Goal: Information Seeking & Learning: Learn about a topic

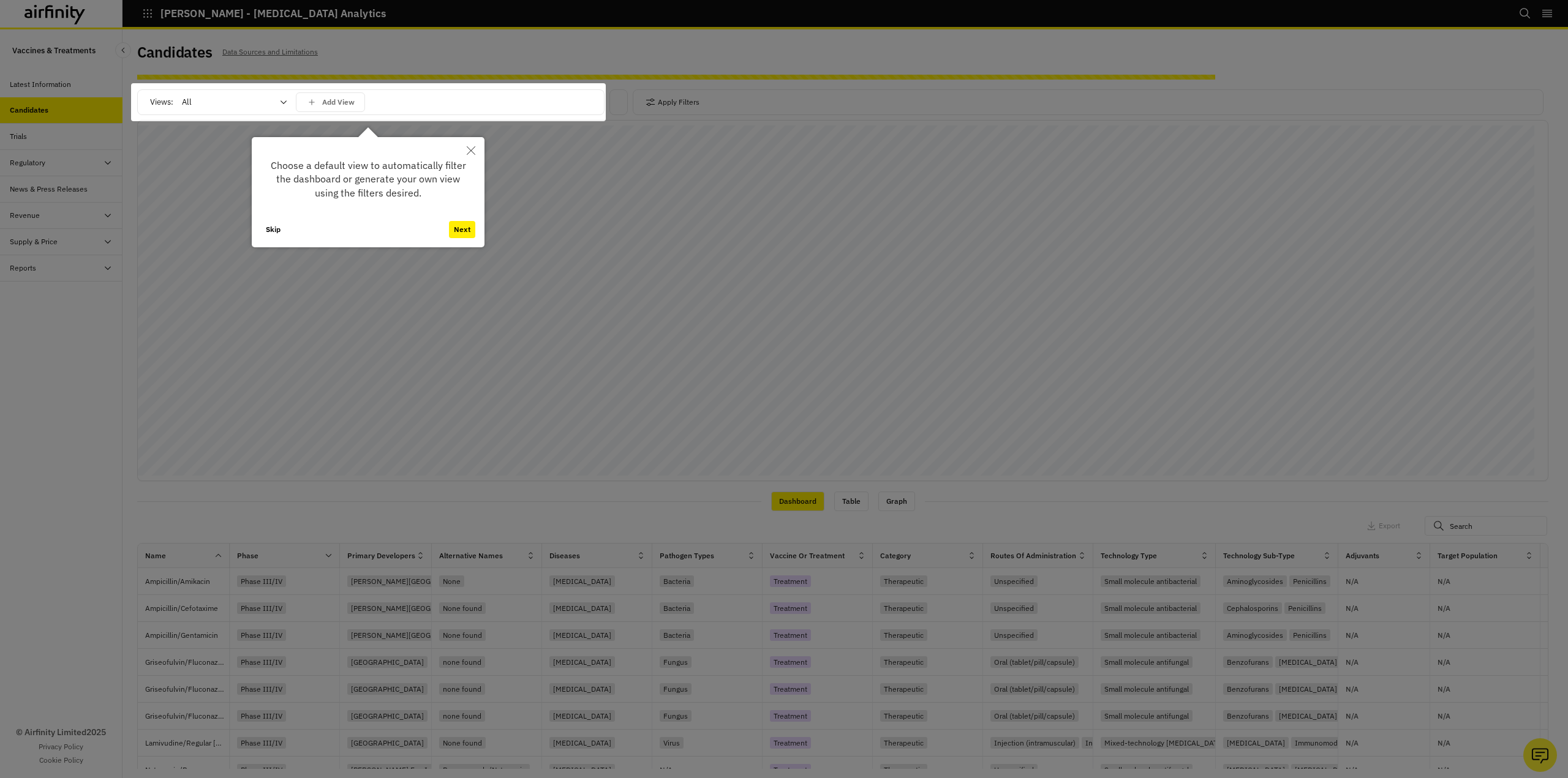
click at [462, 230] on button "Next" at bounding box center [462, 230] width 26 height 17
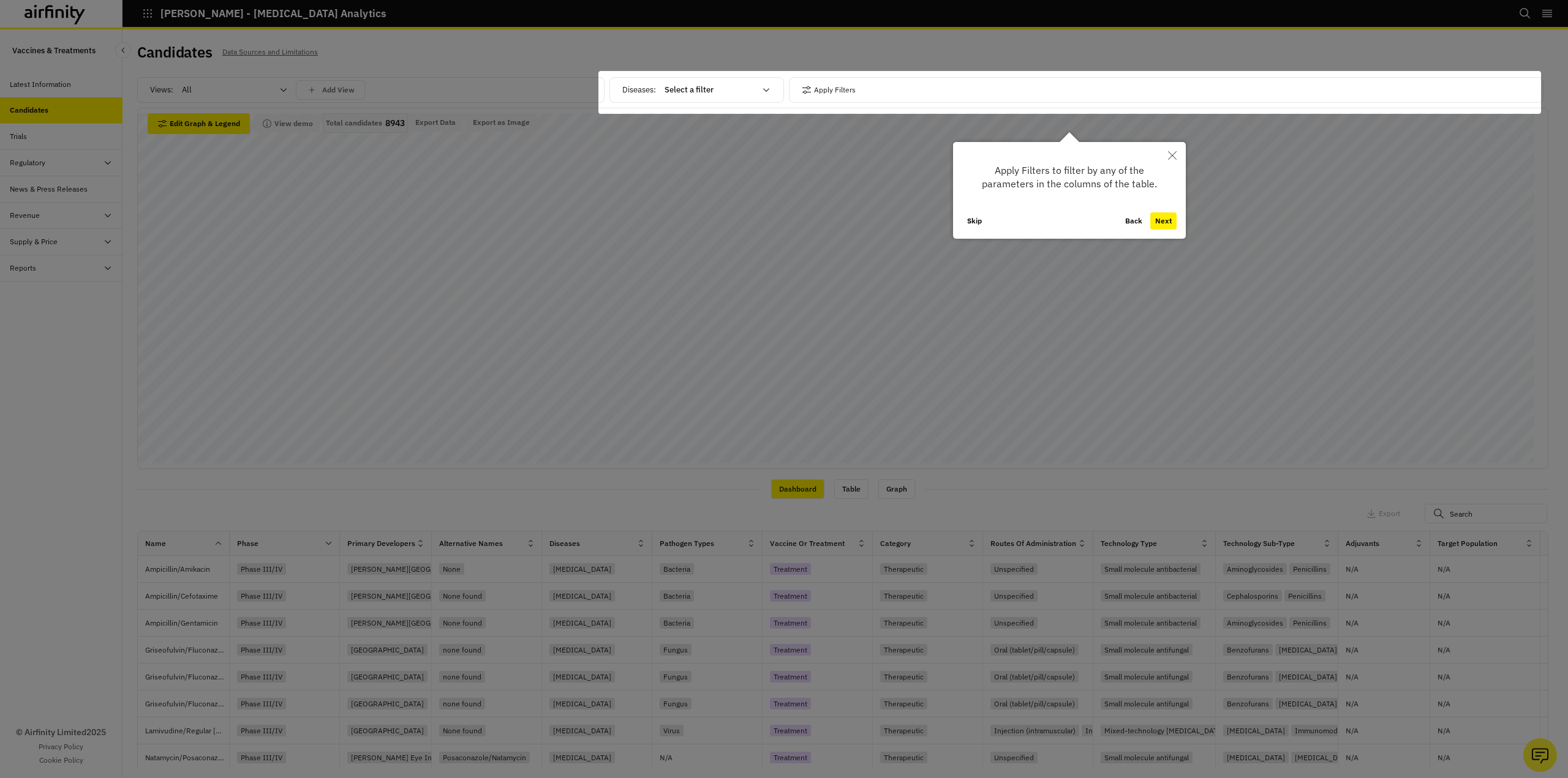
click at [772, 88] on div at bounding box center [1069, 92] width 942 height 43
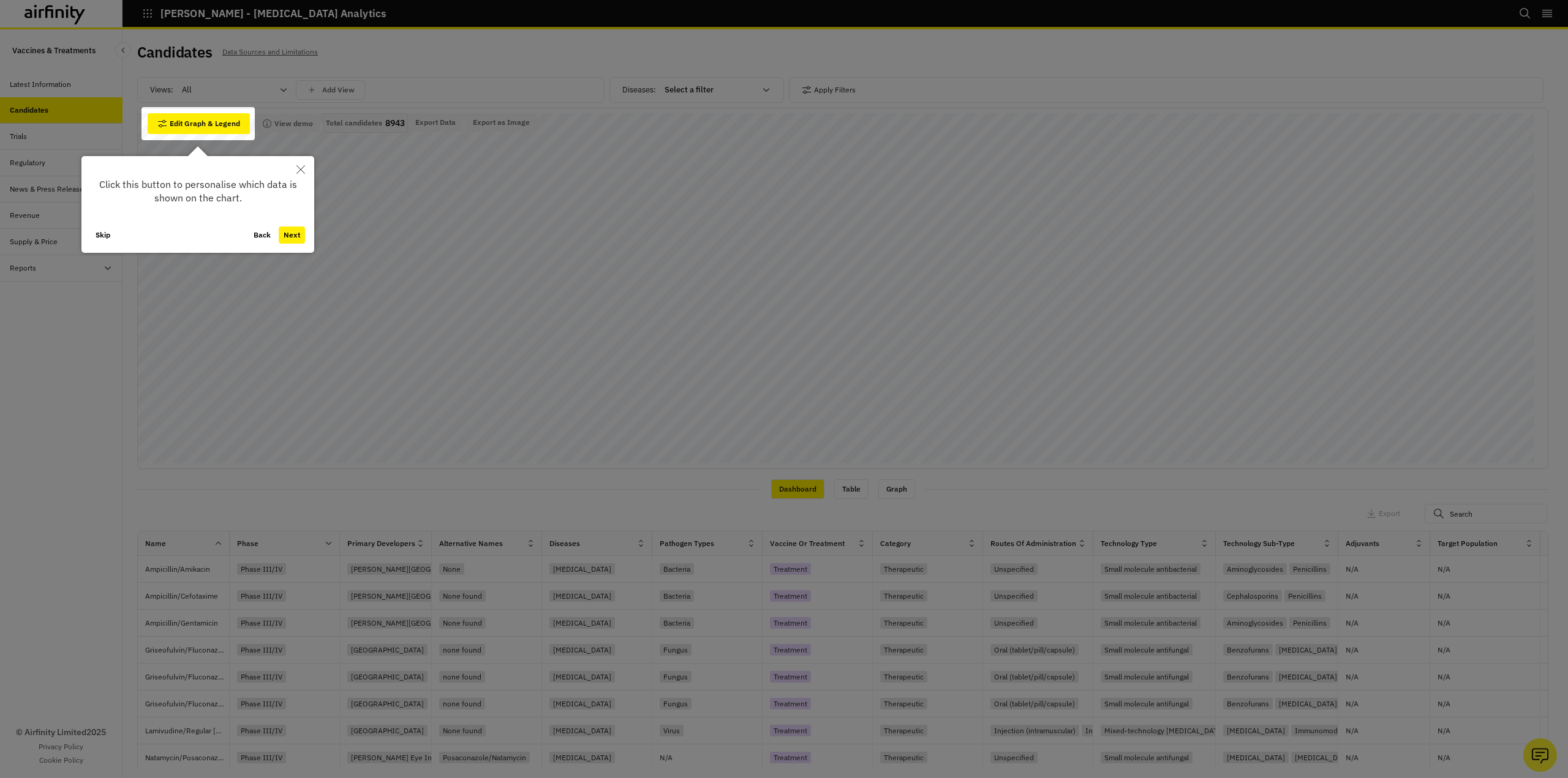
click at [711, 90] on div at bounding box center [784, 389] width 1568 height 778
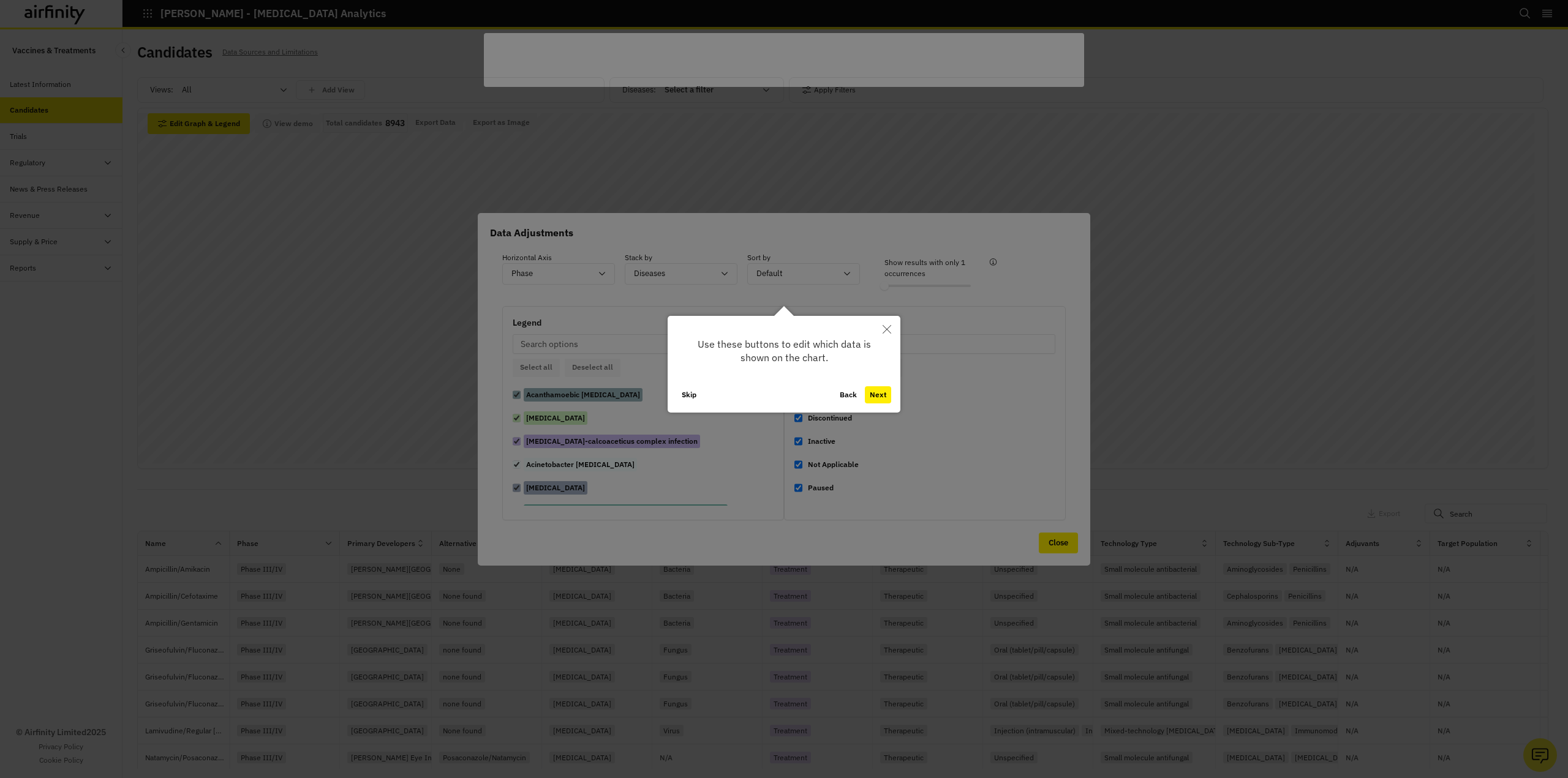
click at [890, 329] on icon "Close" at bounding box center [887, 329] width 8 height 8
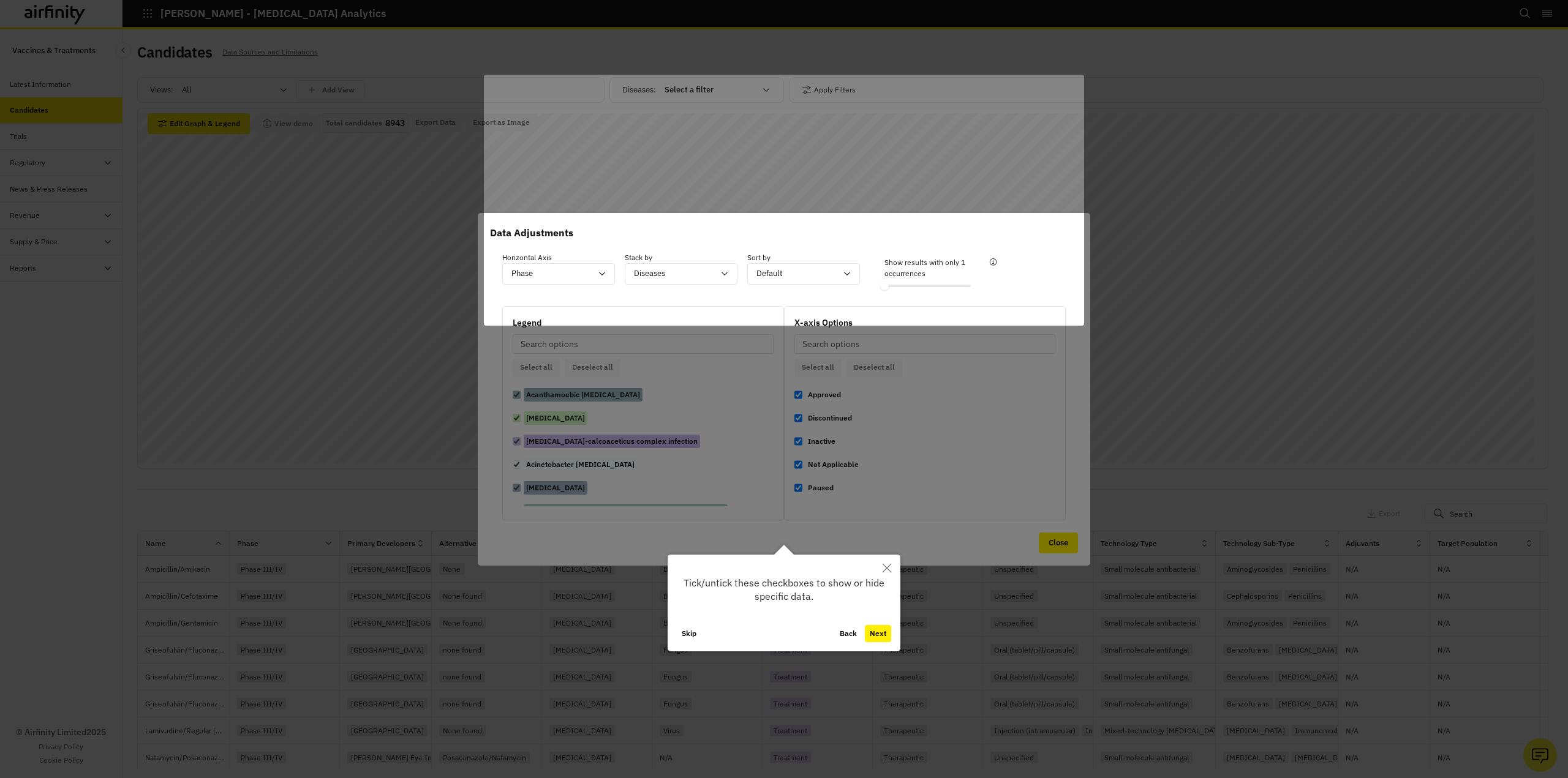
click at [890, 571] on icon "Close" at bounding box center [887, 568] width 8 height 8
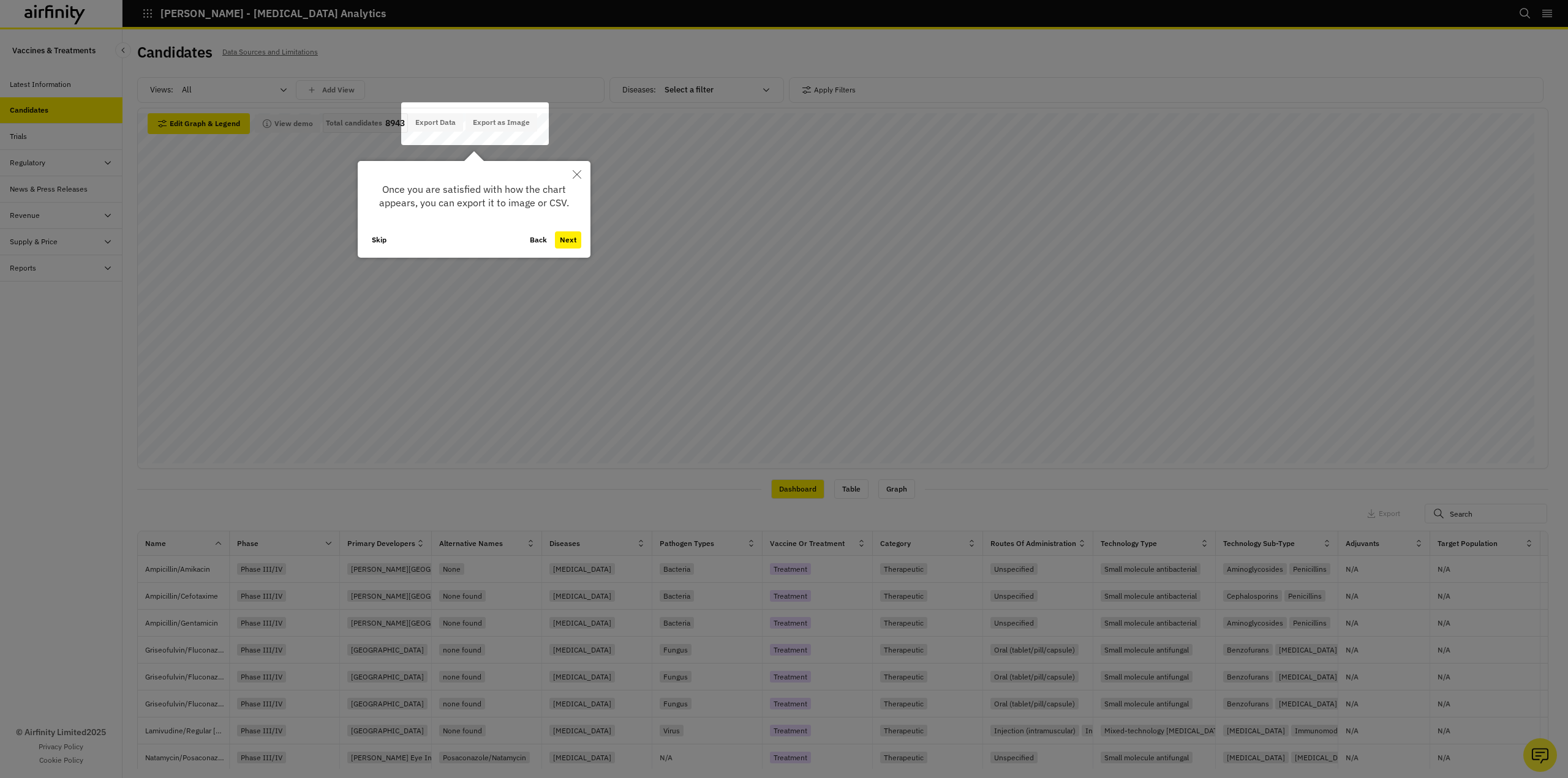
click at [574, 237] on button "Next" at bounding box center [568, 240] width 26 height 17
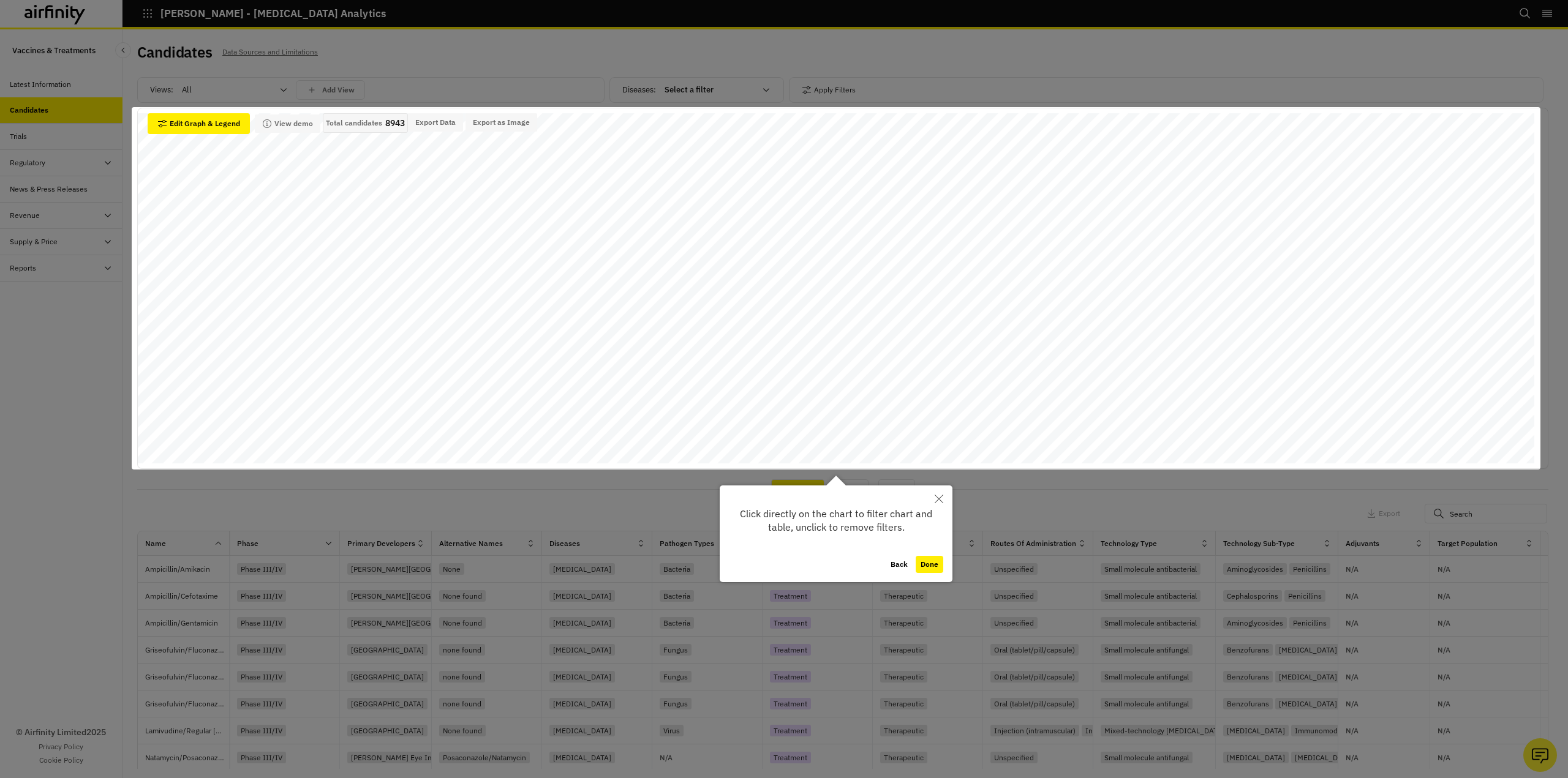
click at [927, 560] on button "Done" at bounding box center [930, 564] width 28 height 17
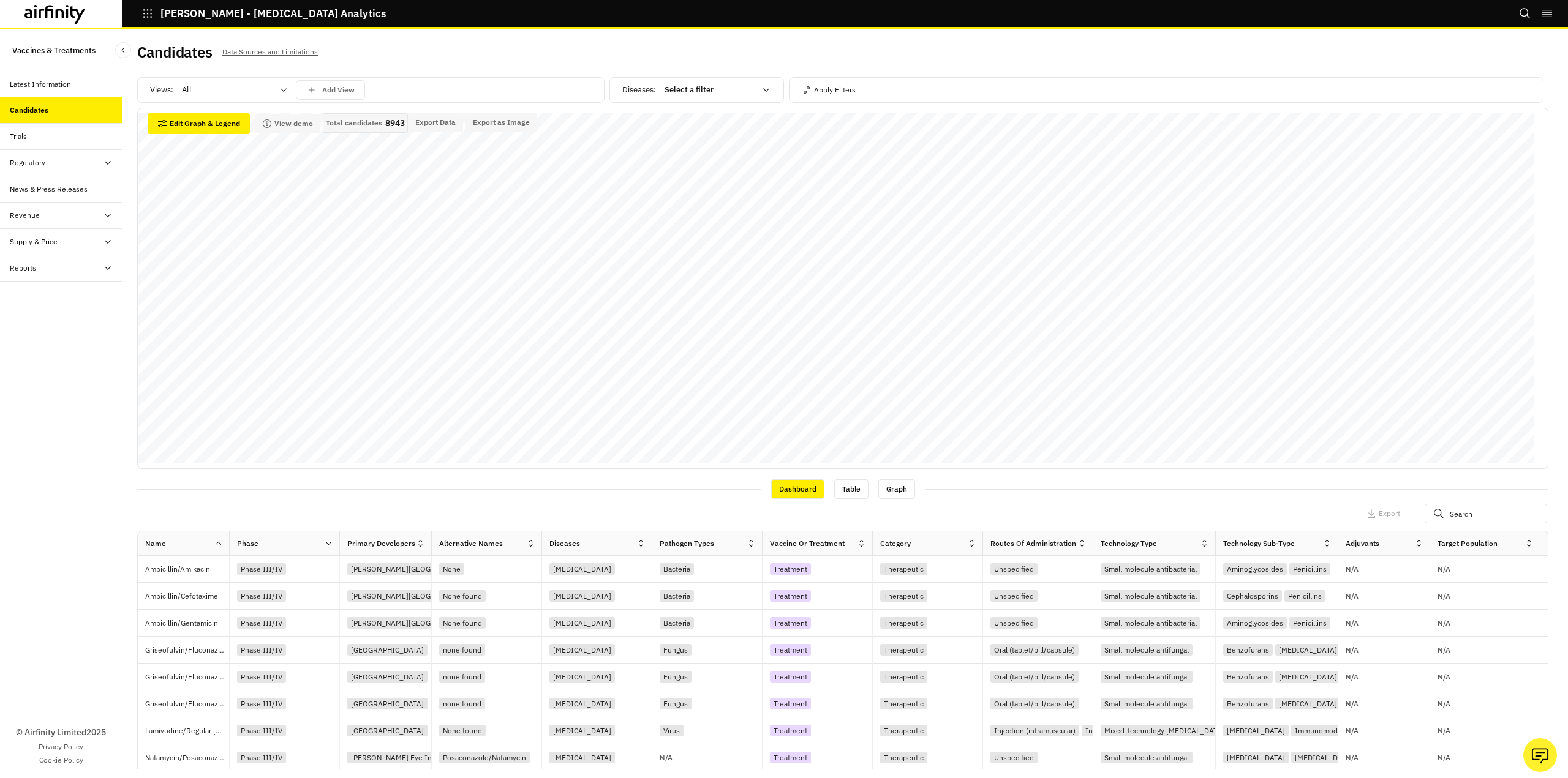
click at [695, 92] on div at bounding box center [710, 89] width 91 height 15
click at [739, 263] on p "Clostridioides [MEDICAL_DATA]" at bounding box center [719, 261] width 115 height 12
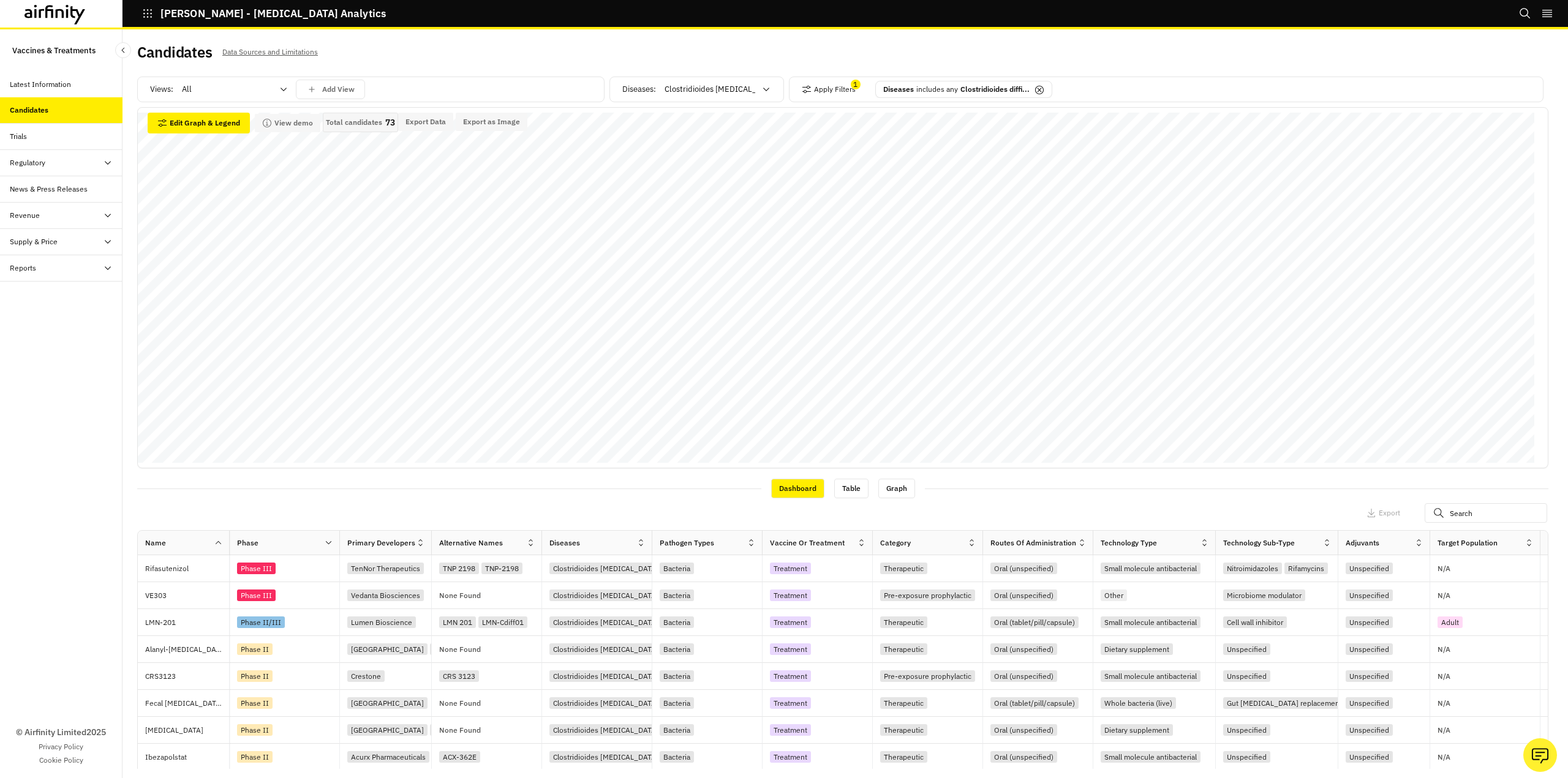
scroll to position [0, 0]
click at [284, 87] on icon at bounding box center [284, 90] width 10 height 10
click at [200, 141] on p "Vaccines" at bounding box center [199, 143] width 33 height 12
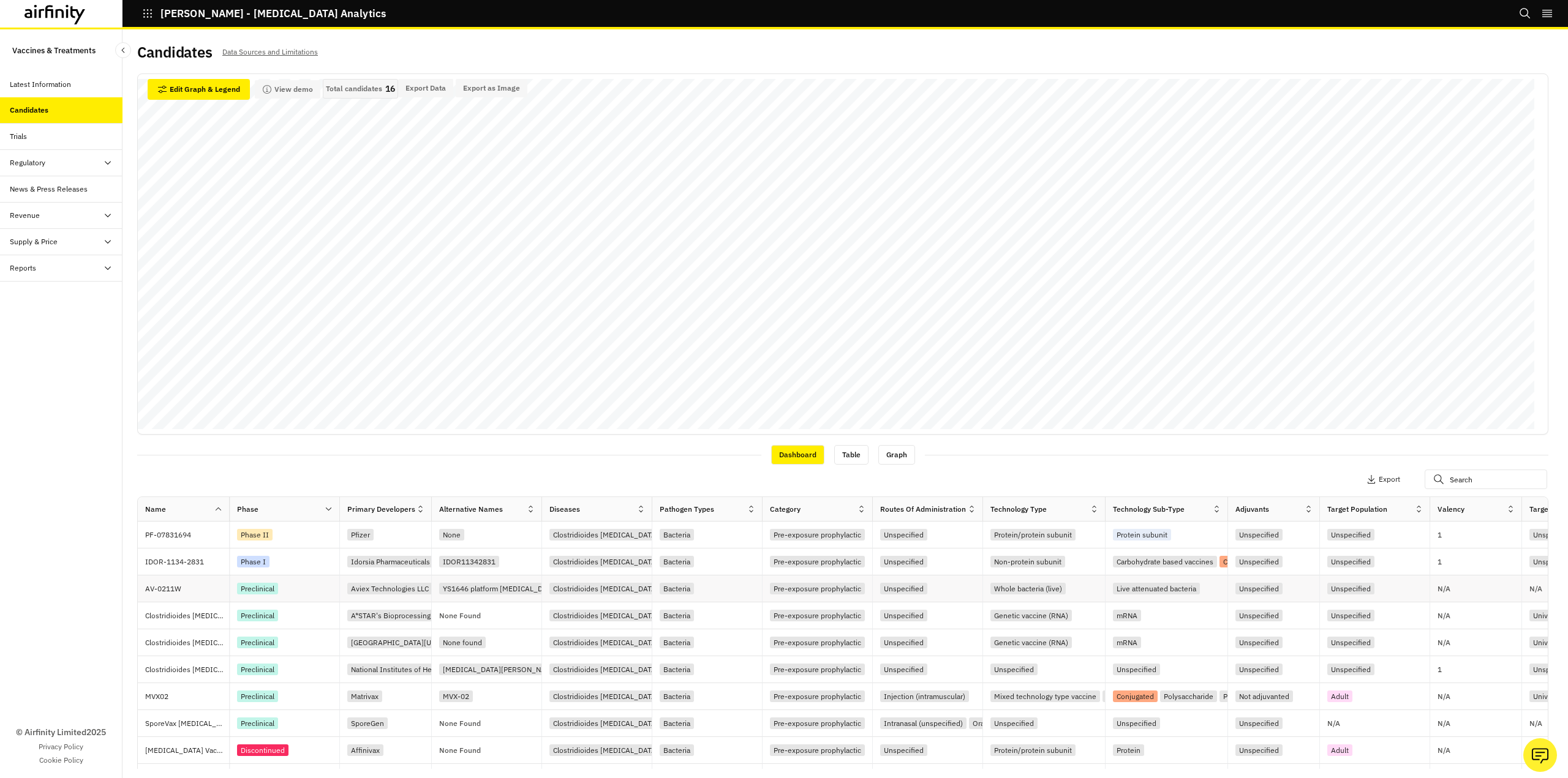
scroll to position [7, 0]
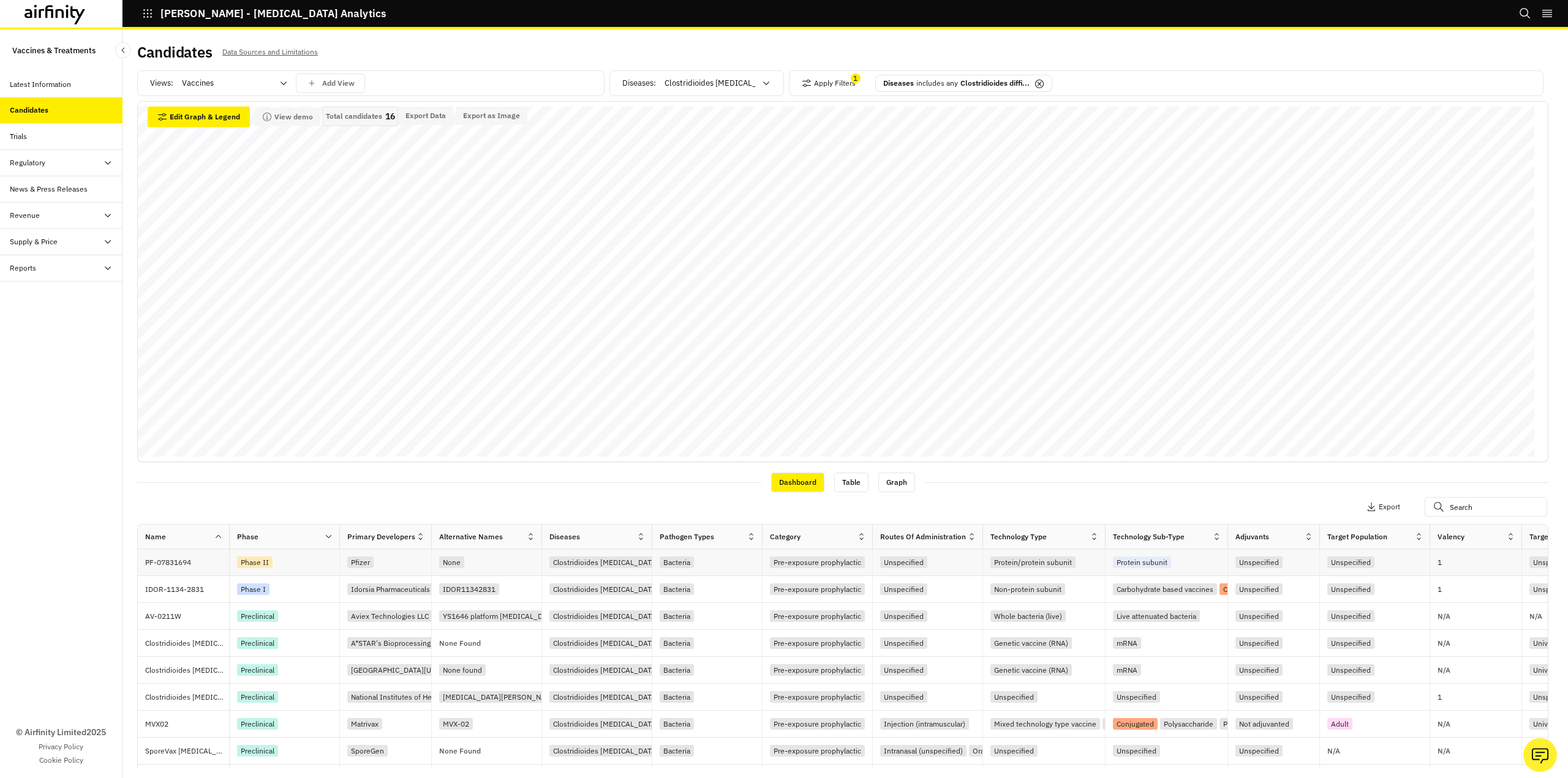
click at [176, 560] on p "PF-07831694" at bounding box center [187, 562] width 84 height 12
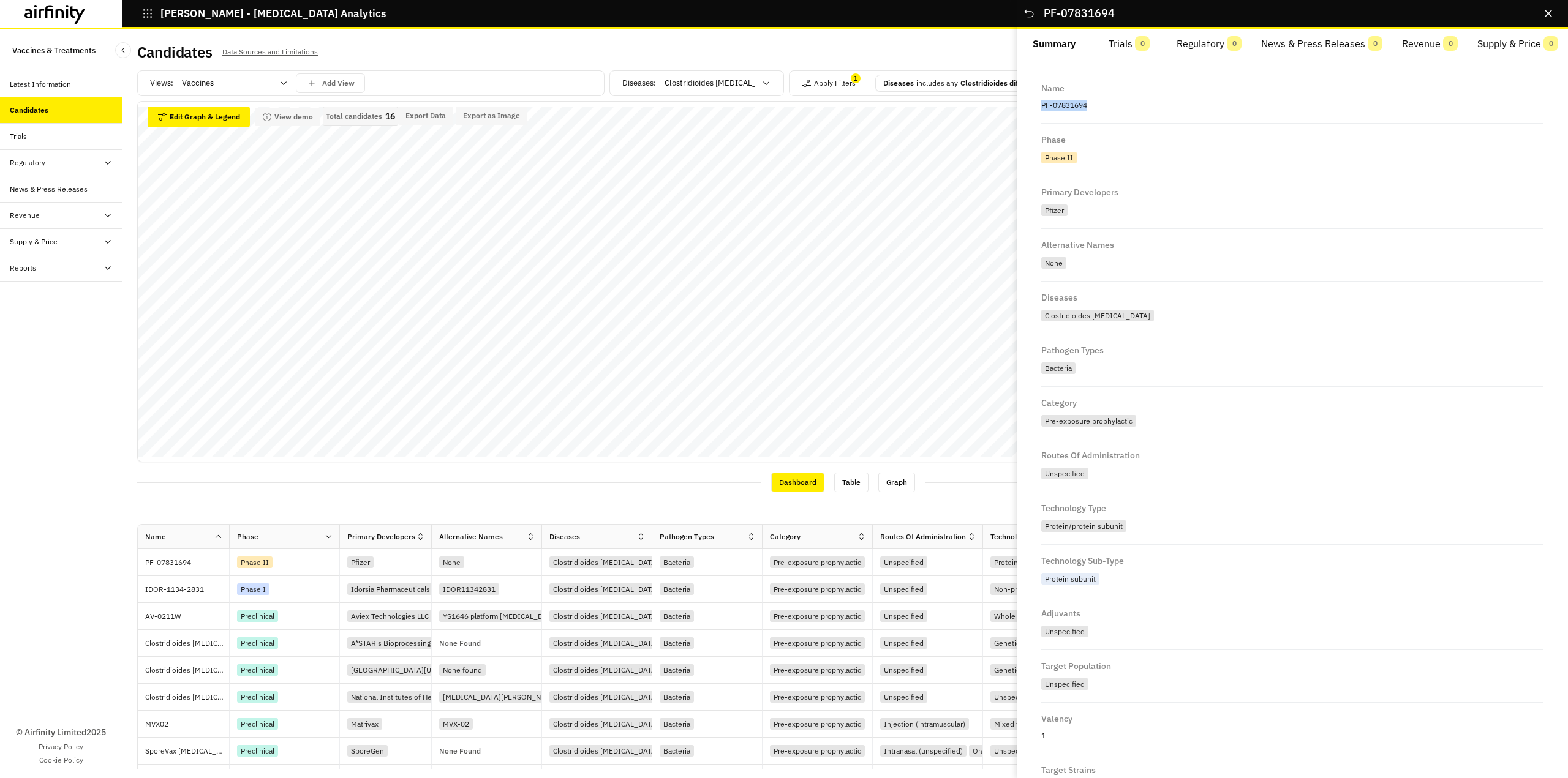
drag, startPoint x: 1091, startPoint y: 109, endPoint x: 1040, endPoint y: 112, distance: 51.1
click at [1040, 112] on div "Name PF-07831694 Phase Phase II Primary Developers Pfizer Alternative Names Non…" at bounding box center [1292, 509] width 522 height 874
copy p "PF-07831694"
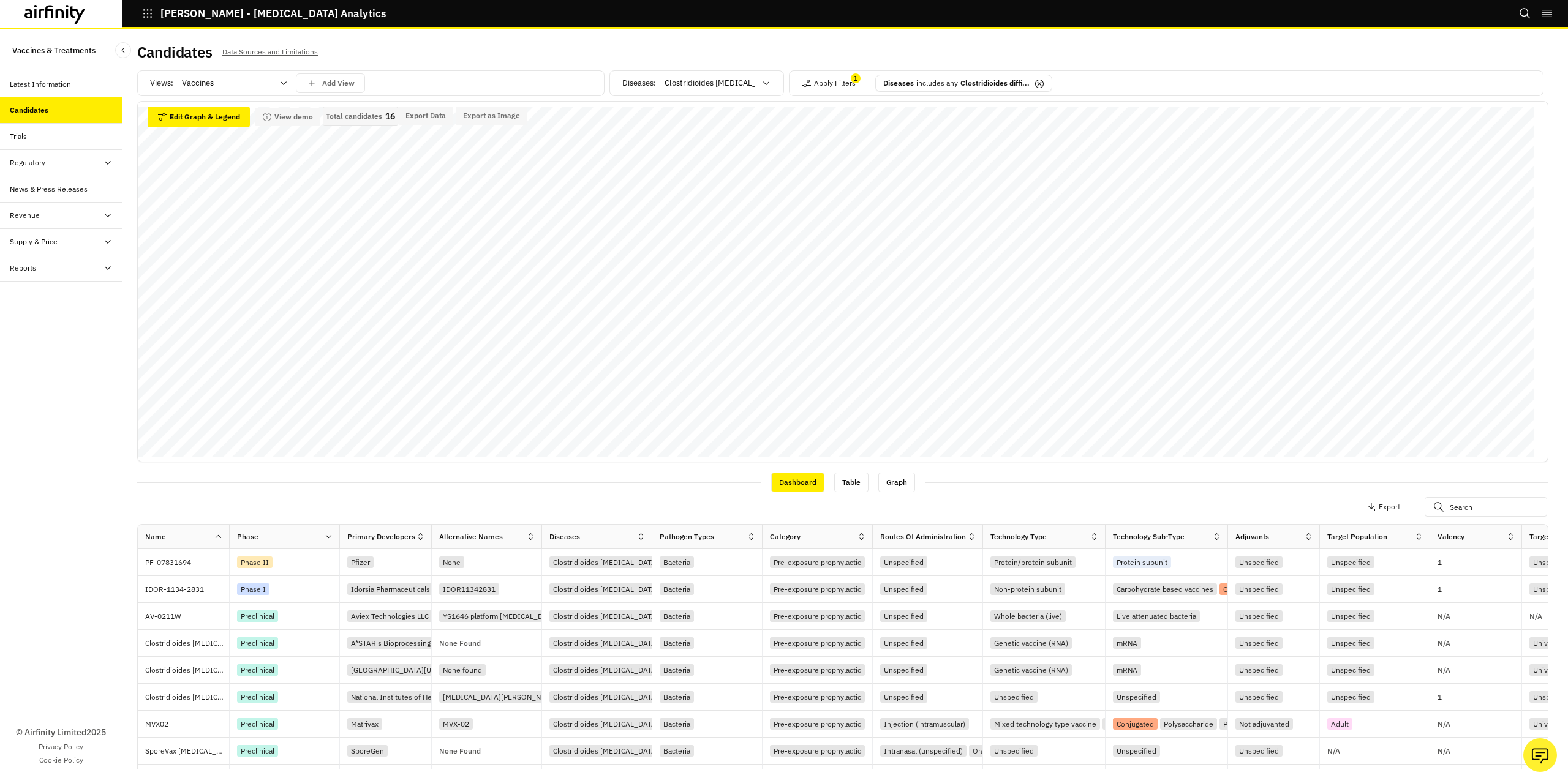
click at [69, 84] on div "Latest Information" at bounding box center [40, 85] width 61 height 11
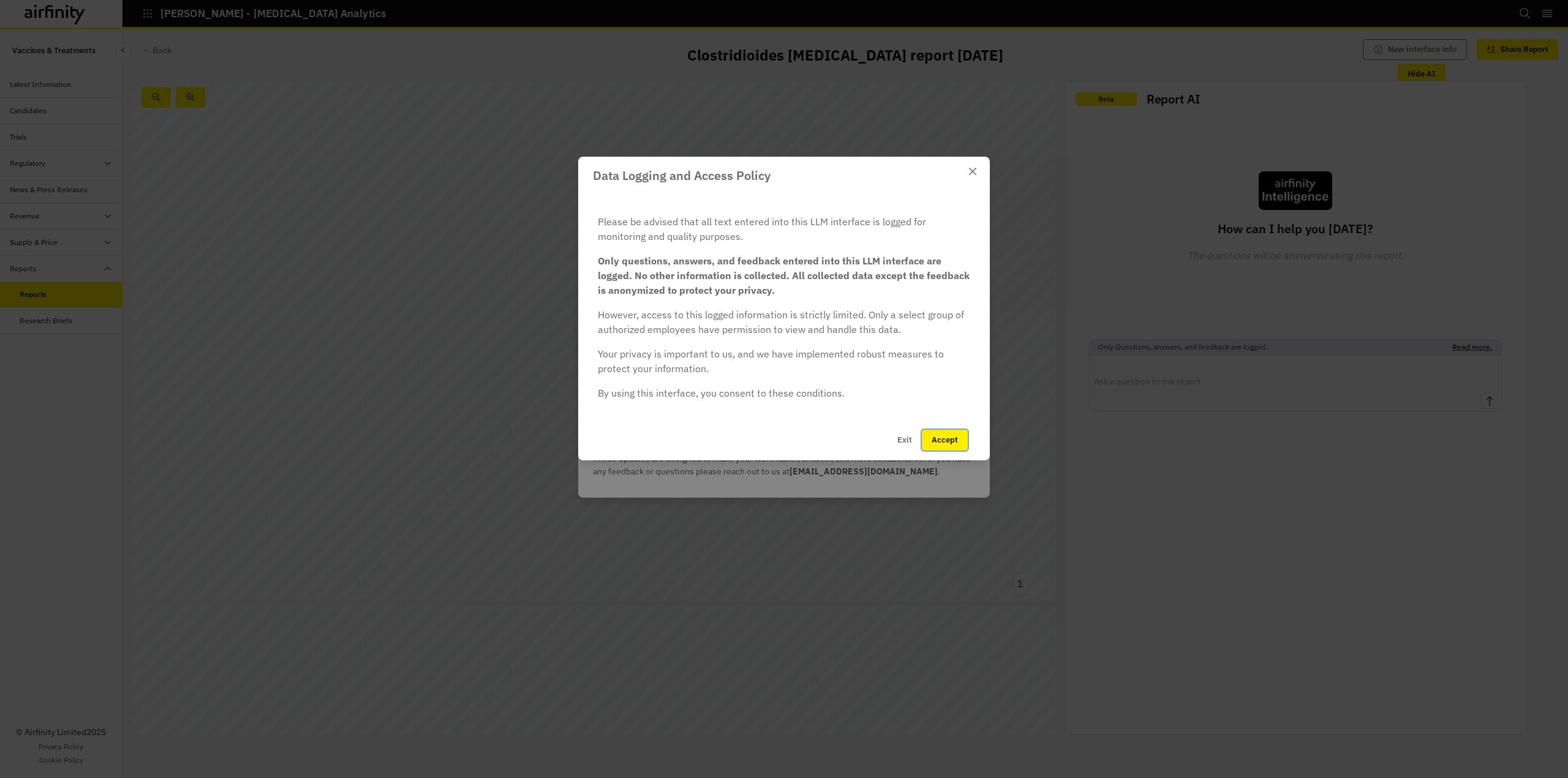
click at [942, 438] on button "Accept" at bounding box center [944, 440] width 46 height 21
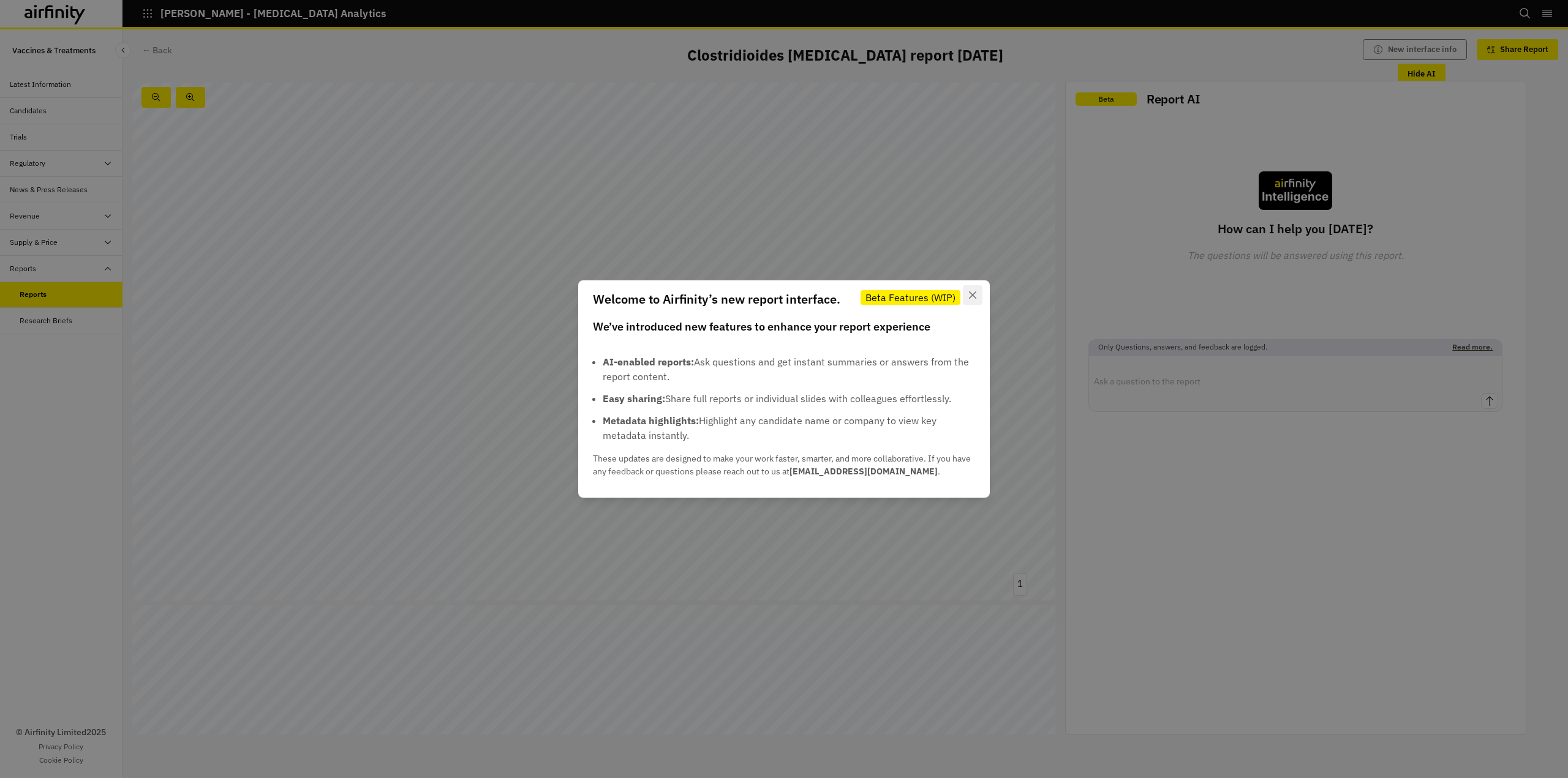
click at [977, 297] on button "Close" at bounding box center [973, 295] width 19 height 19
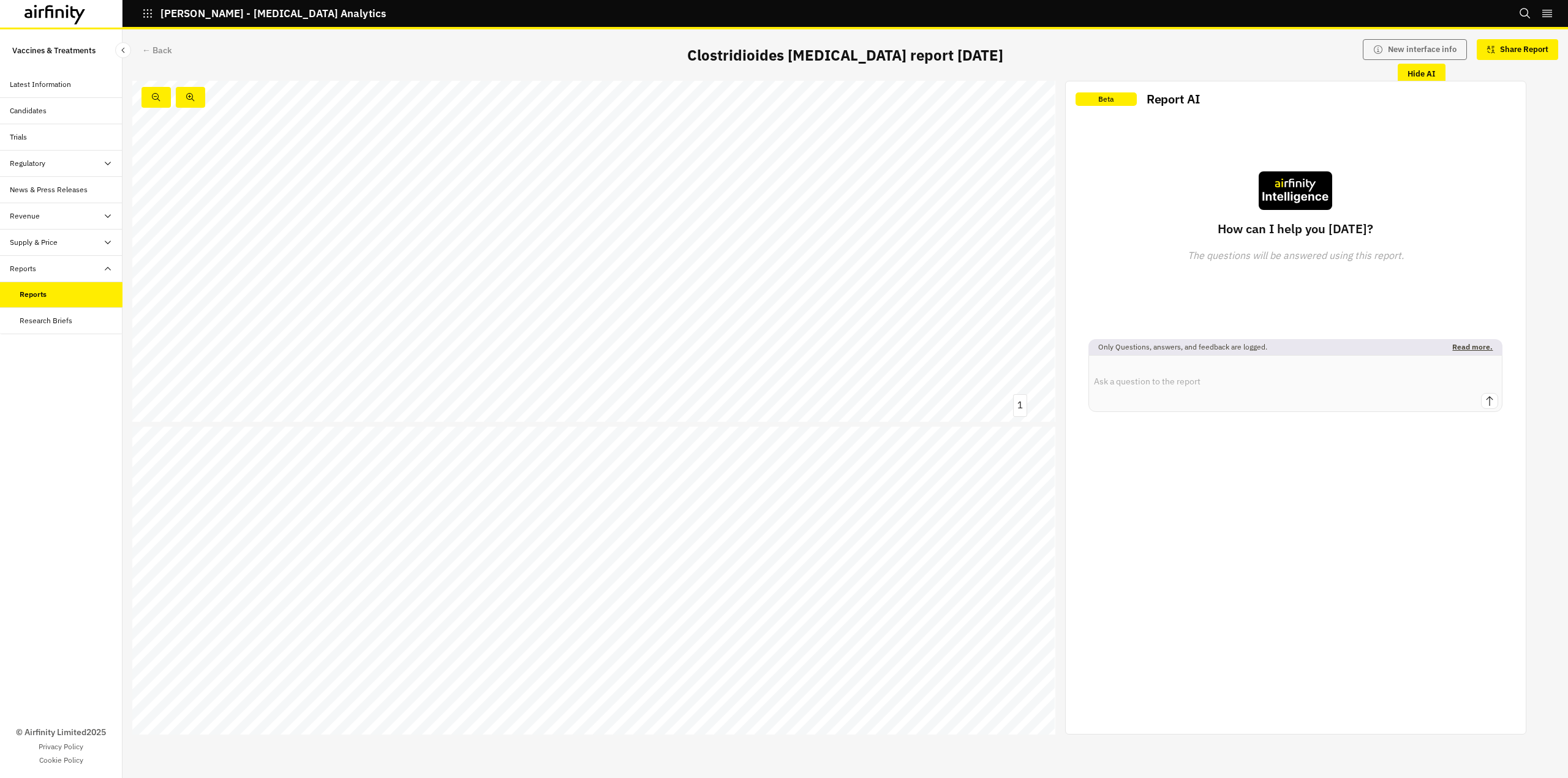
scroll to position [490, 0]
click at [733, 358] on link at bounding box center [692, 358] width 126 height 15
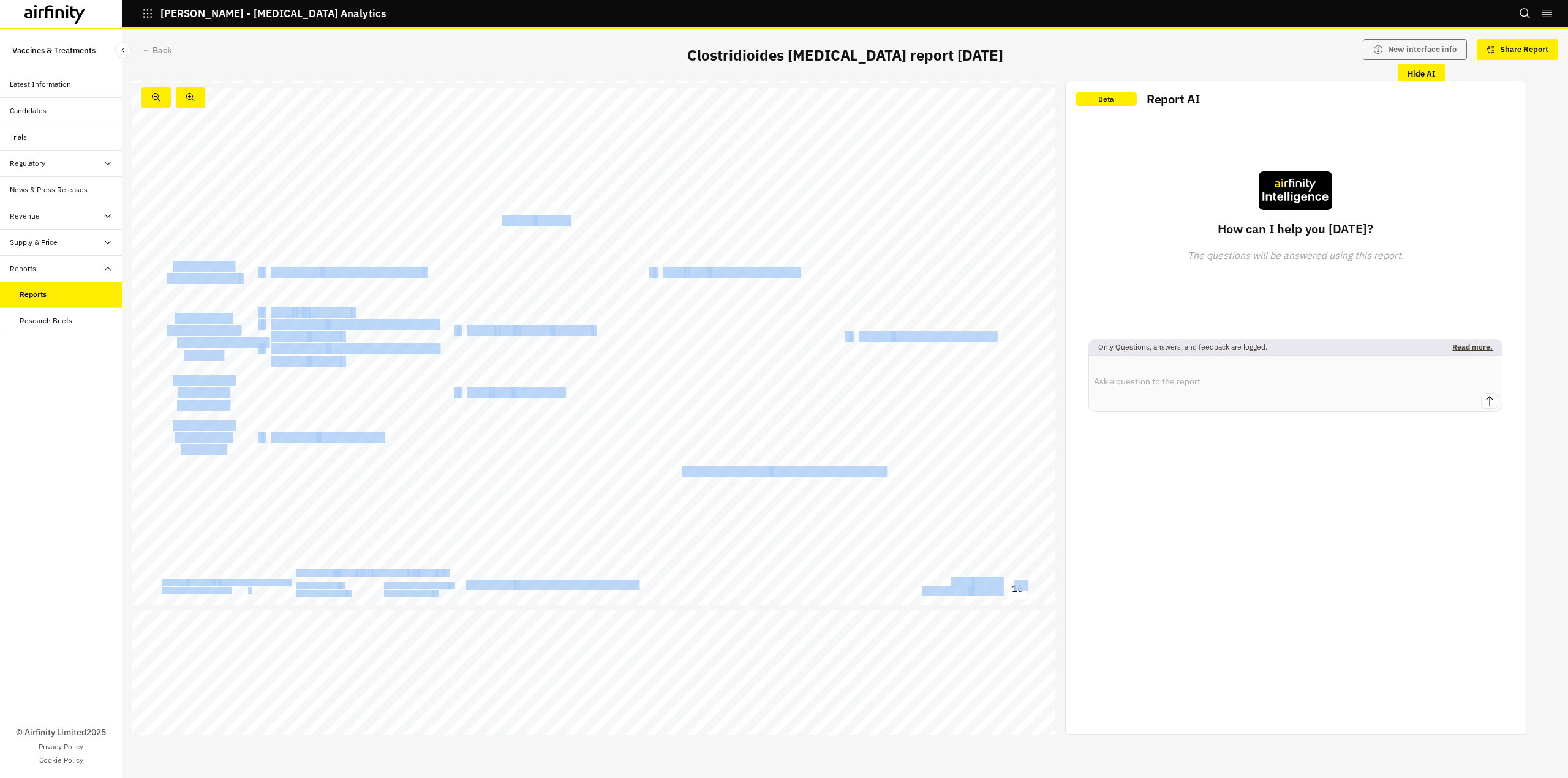
drag, startPoint x: 500, startPoint y: 219, endPoint x: 579, endPoint y: 227, distance: 79.4
click at [568, 214] on div "No updates: VE303 remains the most likely prophylactic candidate in development…" at bounding box center [594, 347] width 923 height 519
click at [580, 227] on div "No updates: VE303 remains the most likely prophylactic candidate in development…" at bounding box center [594, 347] width 923 height 519
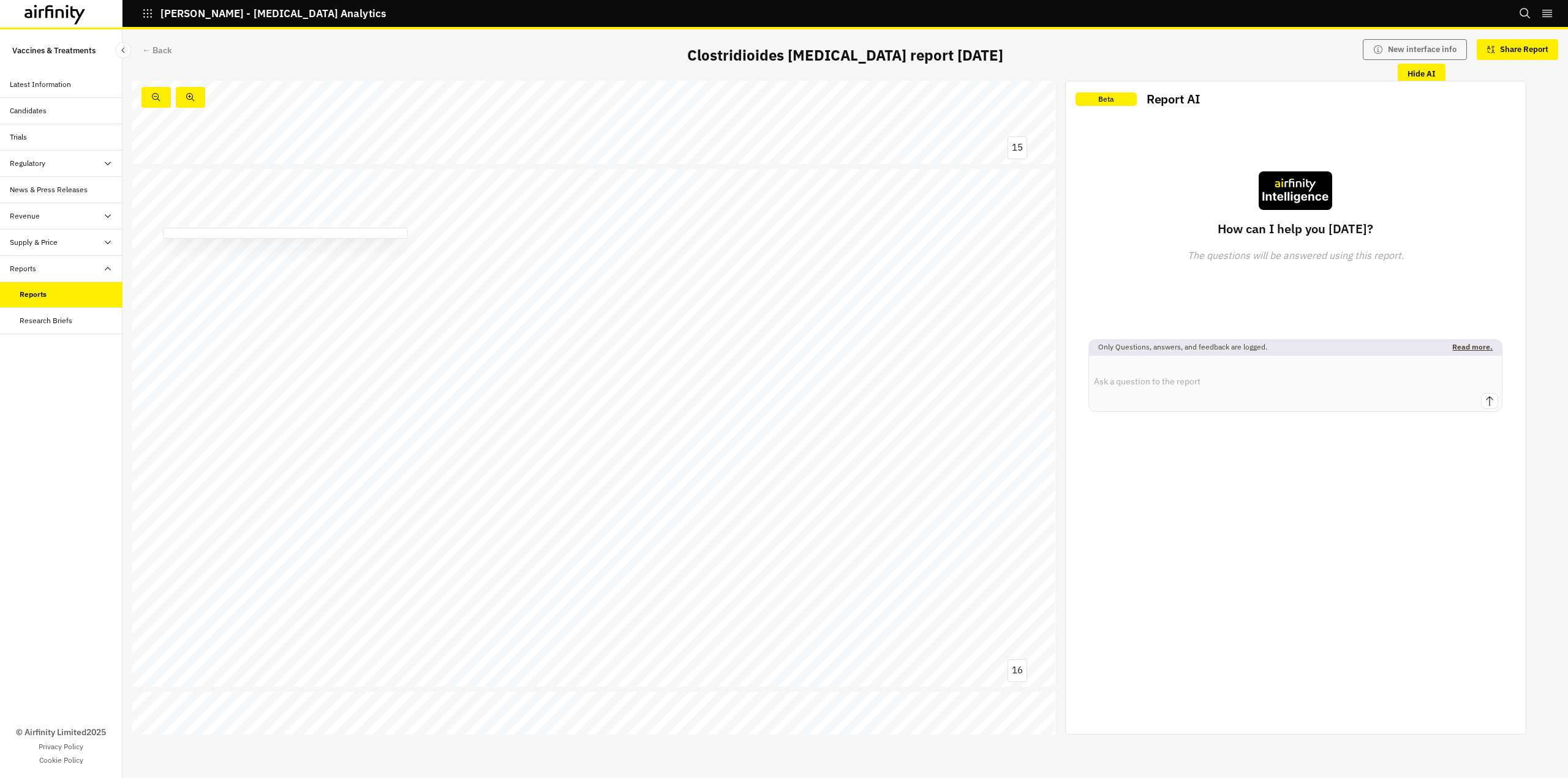
scroll to position [7774, 0]
drag, startPoint x: 721, startPoint y: 535, endPoint x: 824, endPoint y: 539, distance: 103.1
click at [722, 535] on span "Primary prevention" at bounding box center [725, 533] width 87 height 10
click at [836, 535] on span "Prevention of recurrence" at bounding box center [828, 533] width 112 height 10
click at [944, 539] on div "No updates: VE303 remains the most likely prophylactic candidate in development…" at bounding box center [594, 408] width 923 height 519
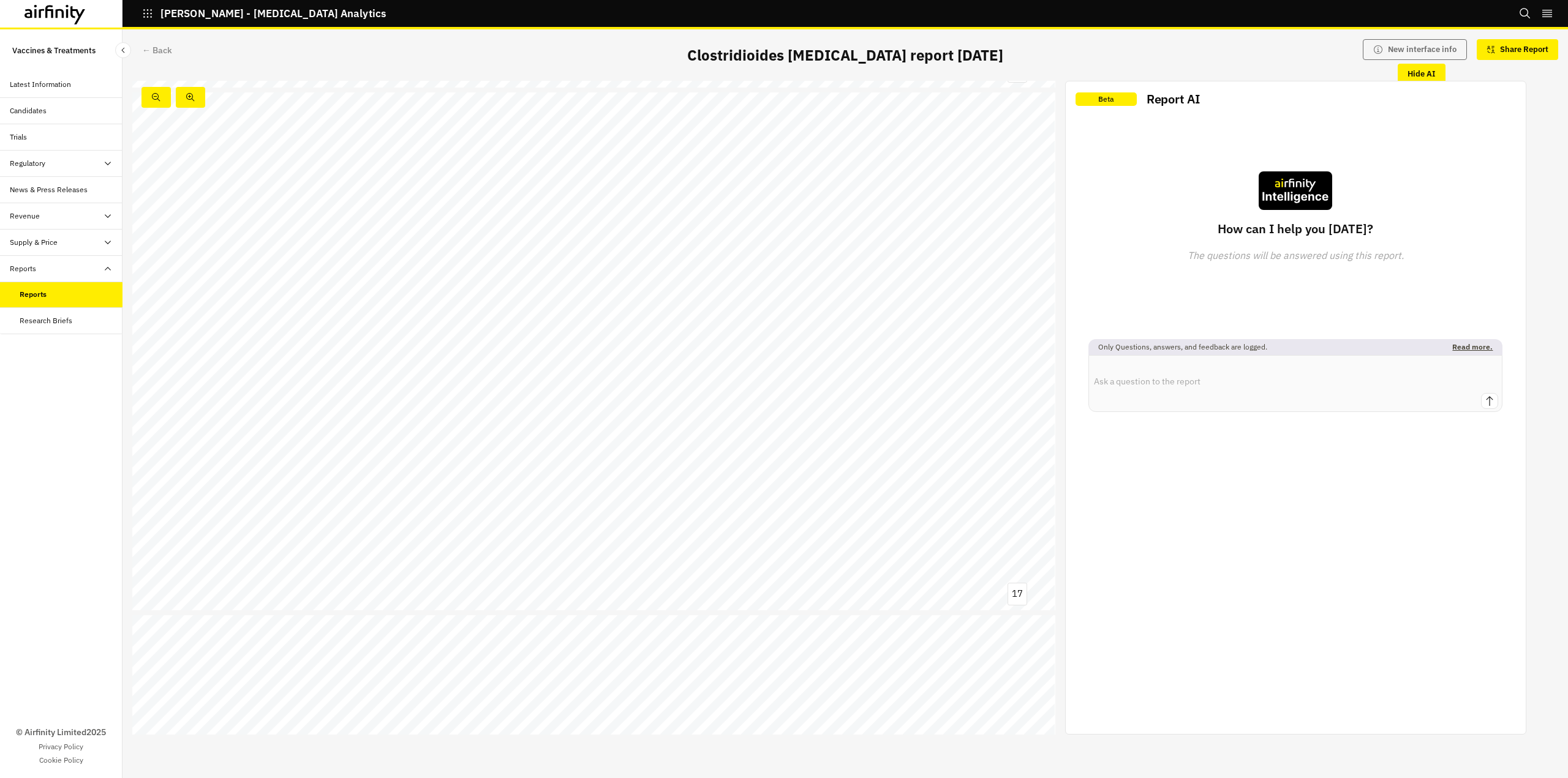
scroll to position [8315, 0]
click at [733, 375] on link at bounding box center [692, 374] width 126 height 15
click at [699, 518] on span "201" at bounding box center [697, 517] width 18 height 10
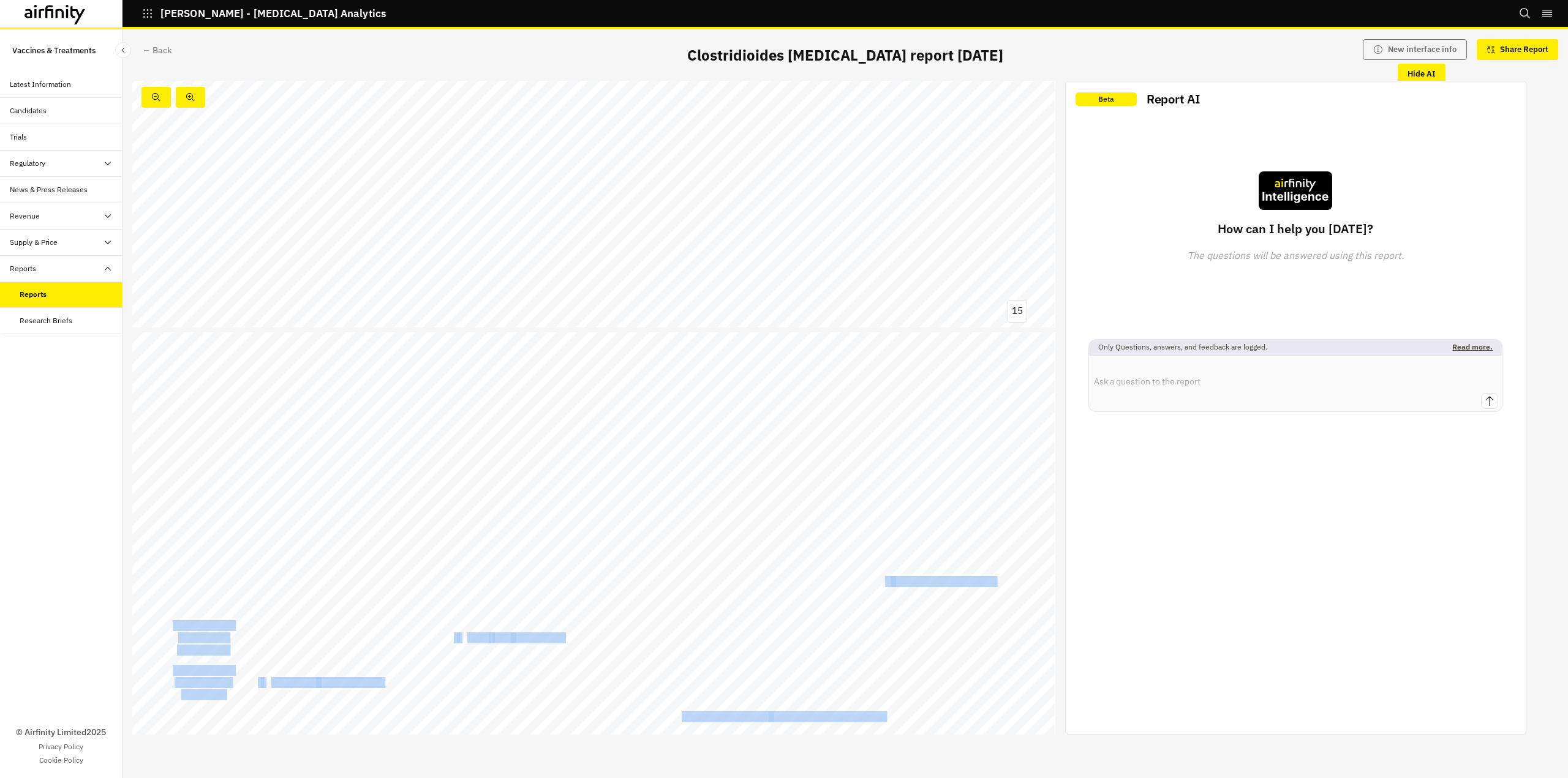
drag, startPoint x: 884, startPoint y: 582, endPoint x: 964, endPoint y: 603, distance: 82.7
click at [969, 589] on div "No updates: VE303 remains the most likely prophylactic candidate in development…" at bounding box center [594, 591] width 923 height 519
drag, startPoint x: 964, startPoint y: 605, endPoint x: 817, endPoint y: 633, distance: 149.6
click at [963, 605] on div "No updates: VE303 remains the most likely prophylactic candidate in development…" at bounding box center [594, 591] width 923 height 519
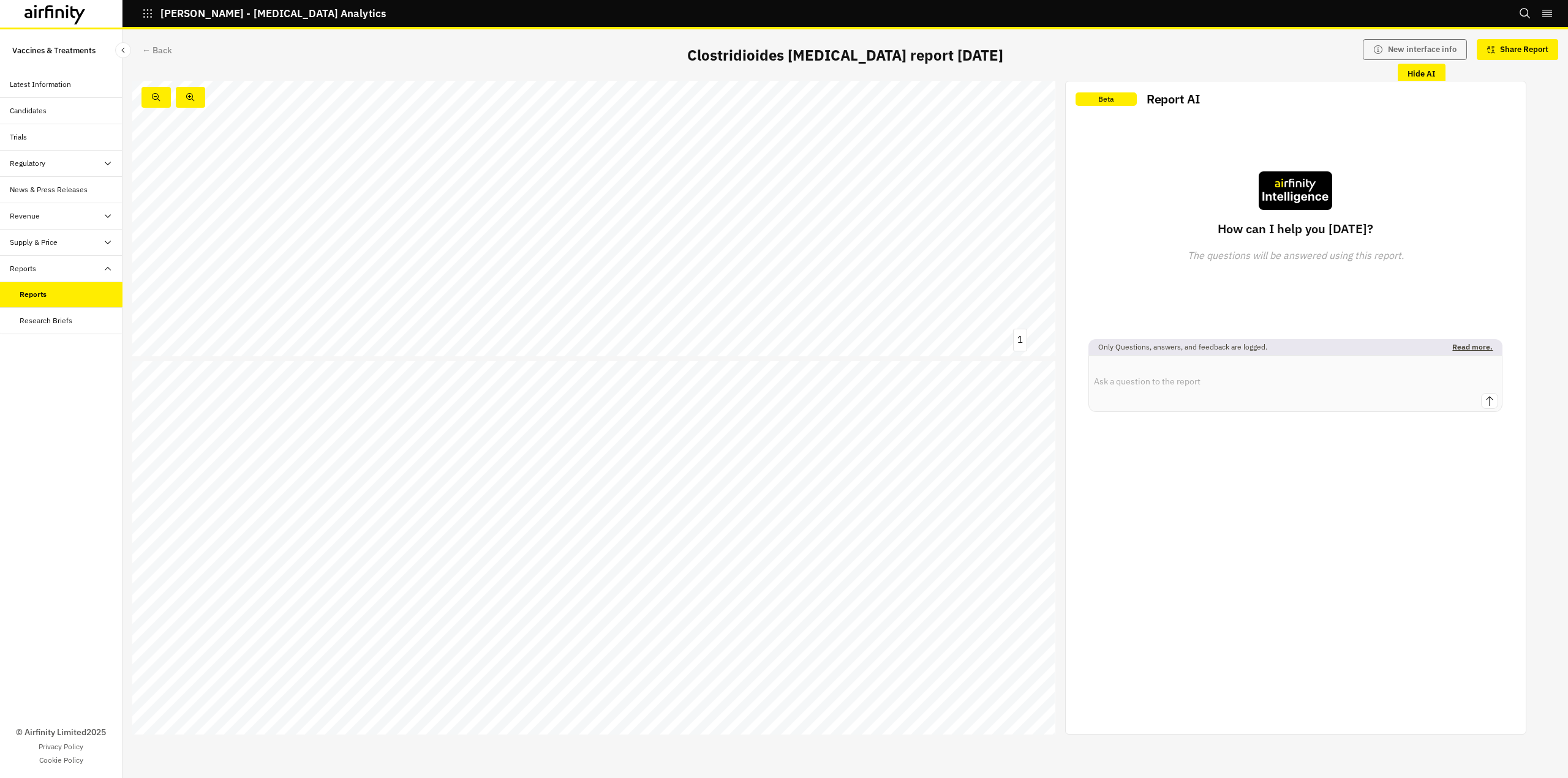
scroll to position [245, 0]
drag, startPoint x: 955, startPoint y: 276, endPoint x: 810, endPoint y: 322, distance: 152.1
drag, startPoint x: 844, startPoint y: 259, endPoint x: 726, endPoint y: 282, distance: 120.2
click at [726, 282] on div "Clostridioides [MEDICAL_DATA] report Serious bacterial infections and antimicro…" at bounding box center [594, 97] width 923 height 519
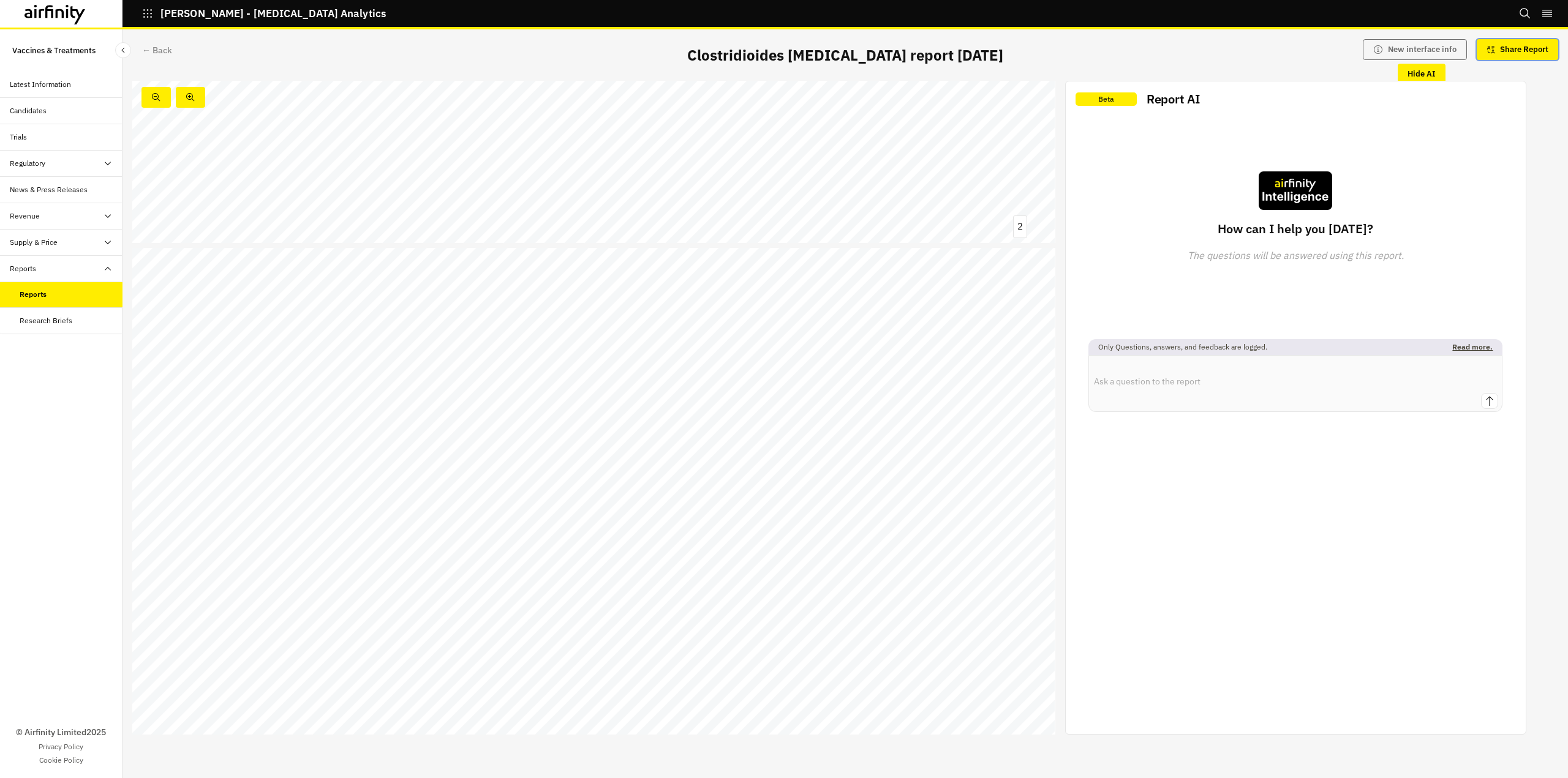
click at [1510, 46] on p "Share Report" at bounding box center [1524, 49] width 49 height 10
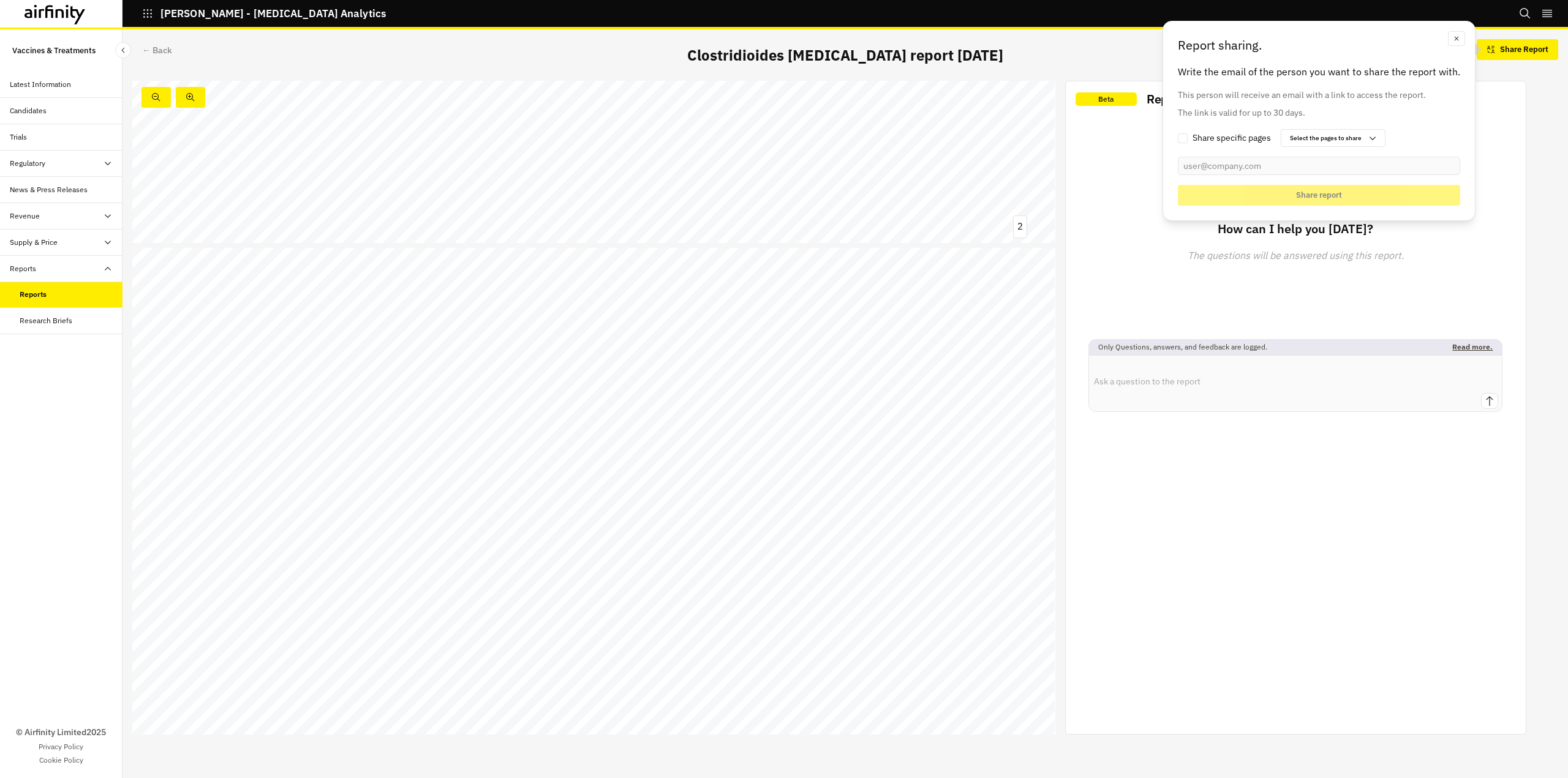
click at [1338, 142] on div "Share specific pages Select the pages to share" at bounding box center [1318, 138] width 282 height 18
click at [1346, 136] on div "Share specific pages Select the pages to share" at bounding box center [1318, 138] width 282 height 18
click at [1181, 138] on span at bounding box center [1182, 138] width 10 height 10
click at [1177, 138] on input "checkbox" at bounding box center [1177, 138] width 1 height 1
click at [1350, 141] on div at bounding box center [1325, 138] width 71 height 12
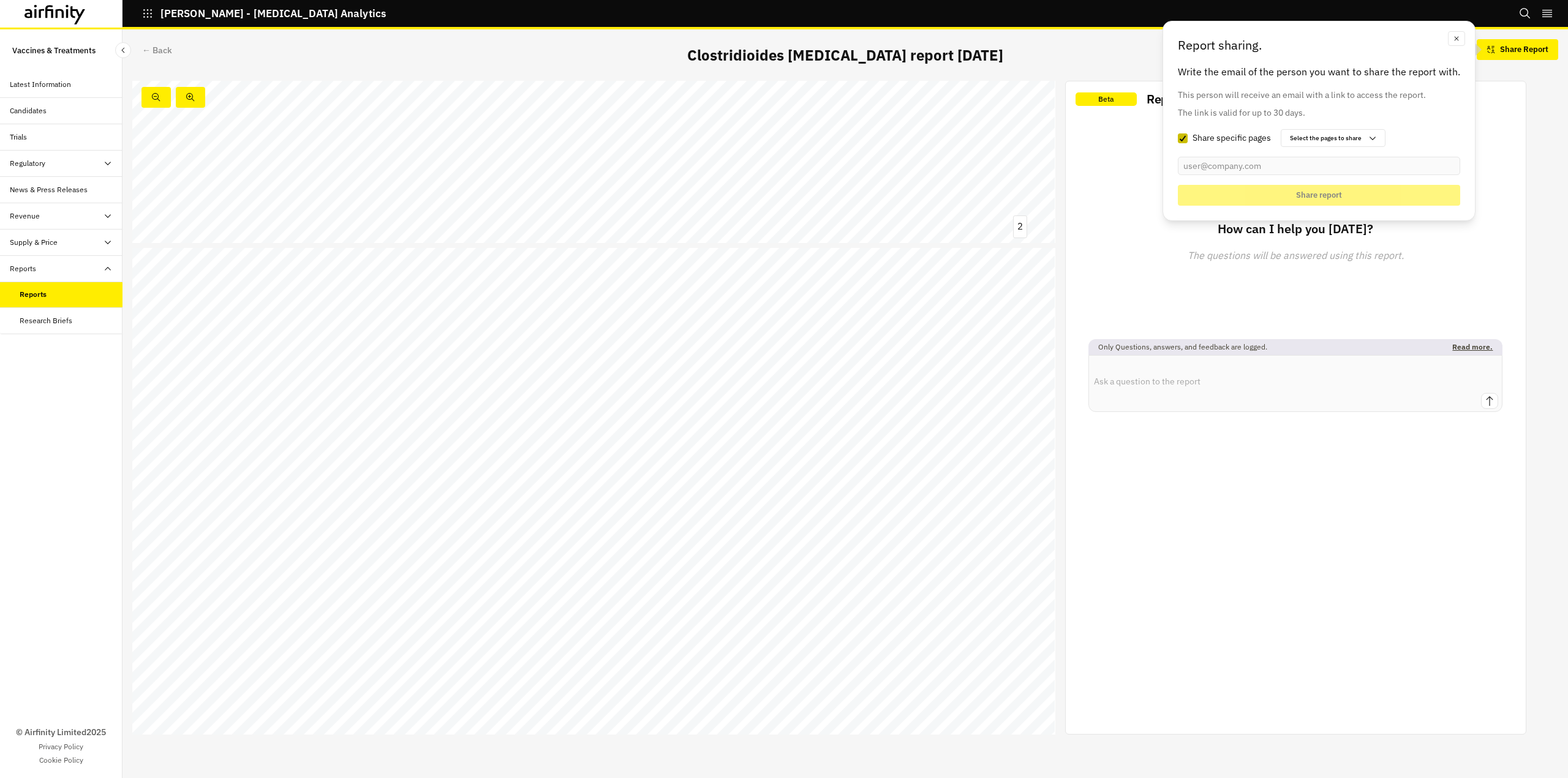
click at [1186, 136] on polyline at bounding box center [1183, 138] width 6 height 5
click at [1177, 138] on input "checkbox" at bounding box center [1177, 138] width 1 height 1
checkbox input "false"
drag, startPoint x: 1451, startPoint y: 37, endPoint x: 1431, endPoint y: 76, distance: 43.8
click at [1452, 39] on icon "button" at bounding box center [1456, 38] width 8 height 8
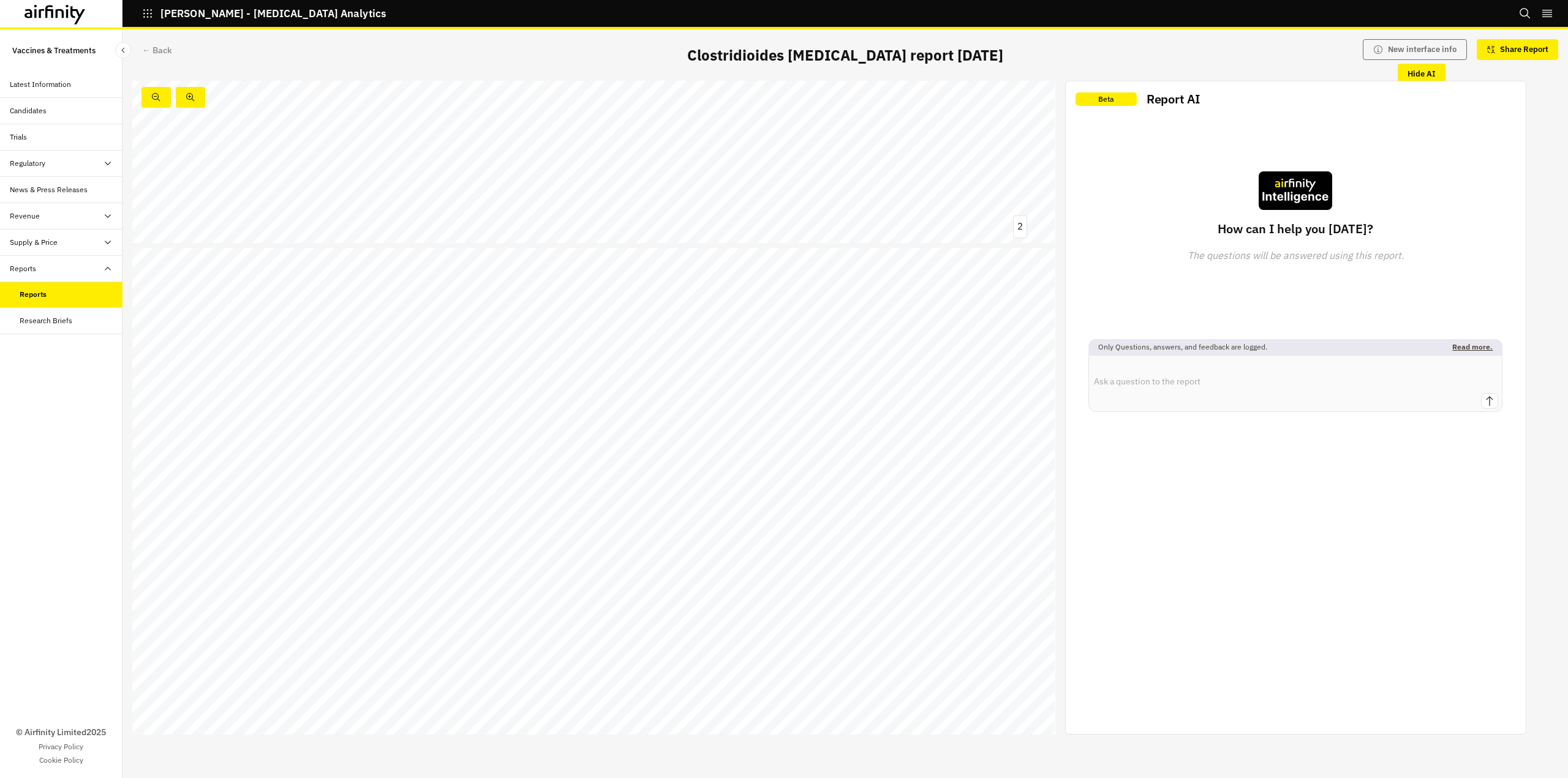
click at [59, 321] on div "Research Briefs" at bounding box center [46, 321] width 53 height 11
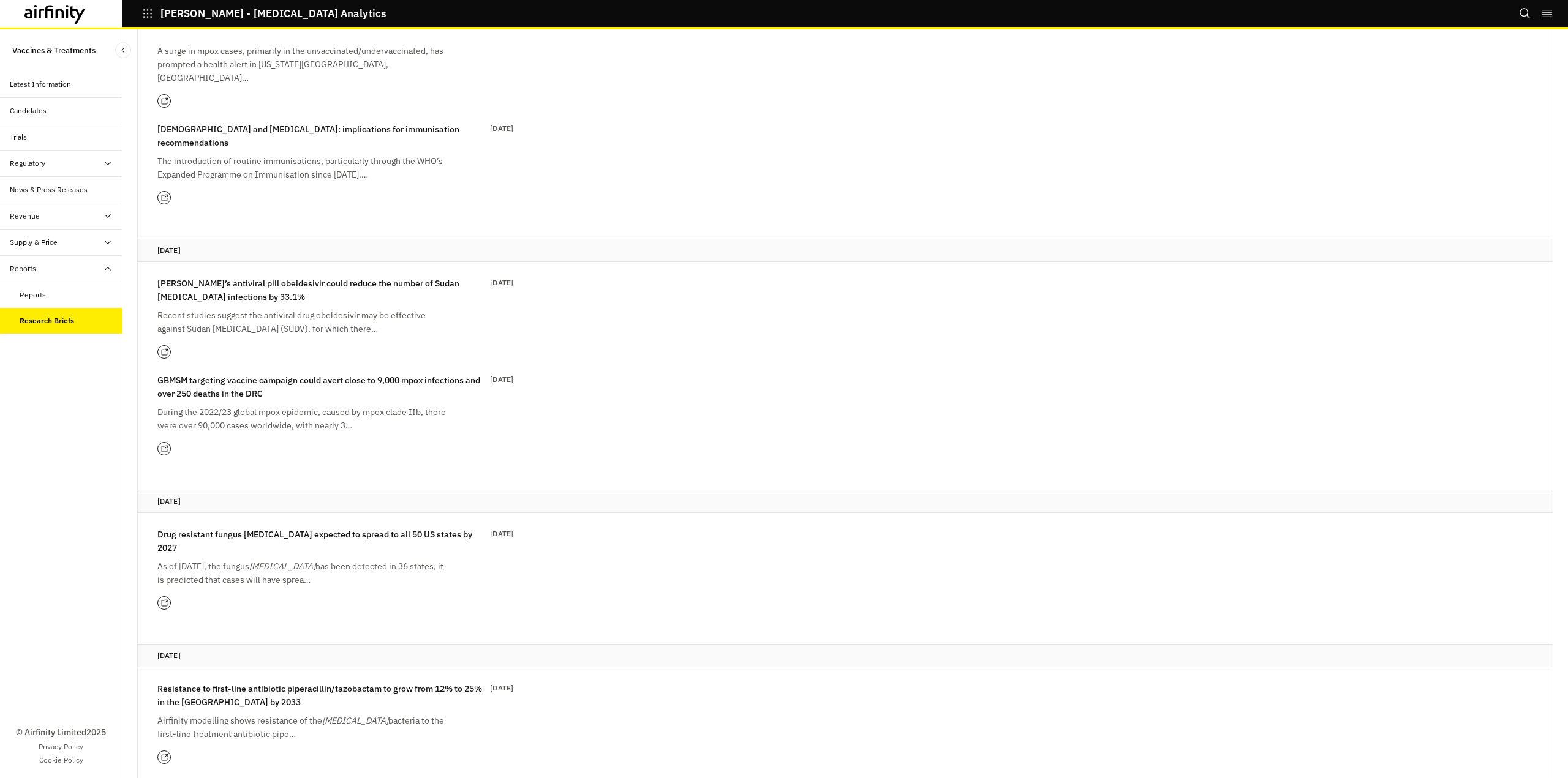
scroll to position [1271, 0]
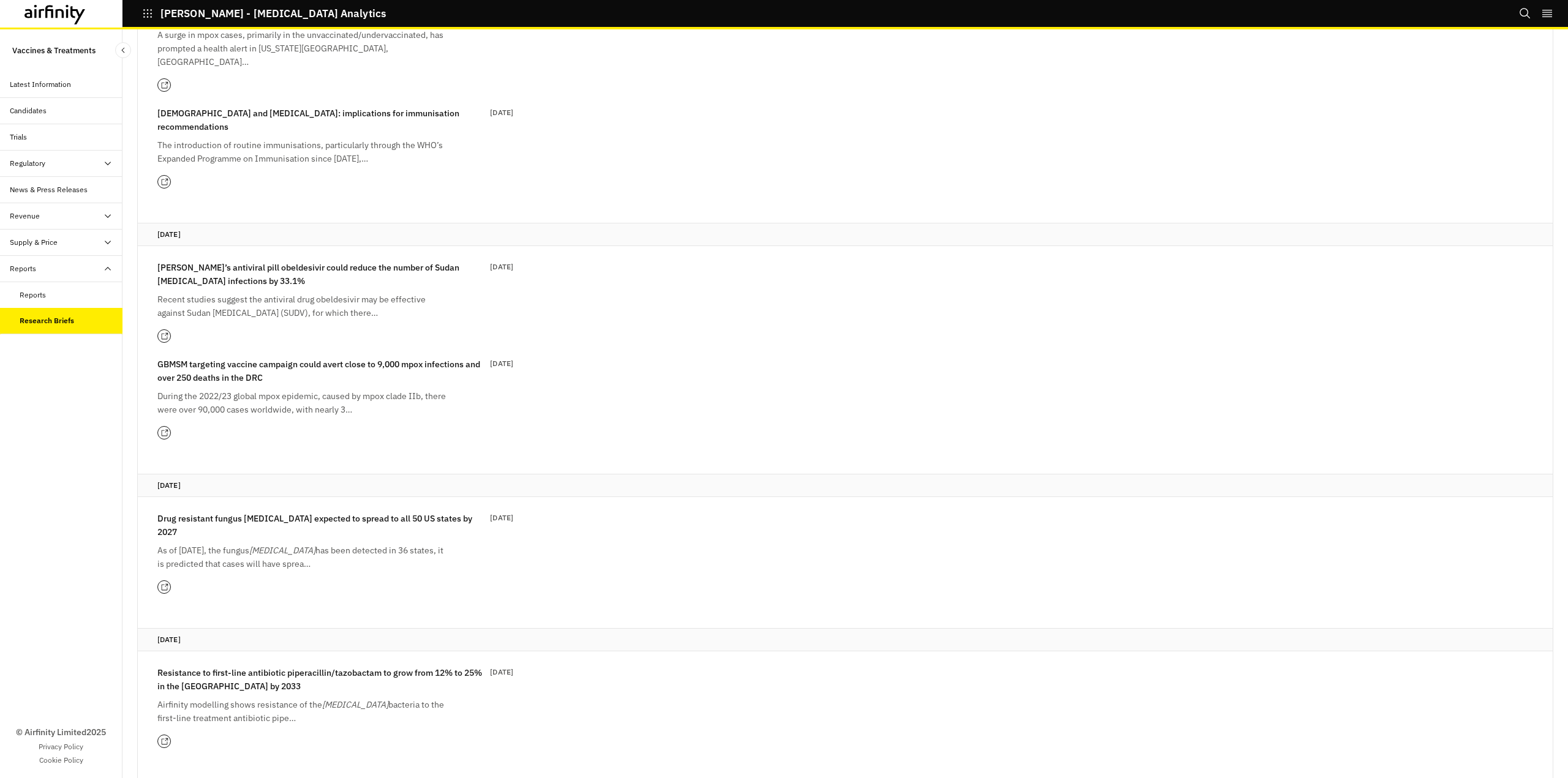
click at [58, 247] on div "Supply & Price" at bounding box center [66, 243] width 112 height 11
click at [60, 219] on div "Revenue" at bounding box center [66, 216] width 112 height 11
click at [100, 161] on div "Regulatory" at bounding box center [66, 164] width 112 height 11
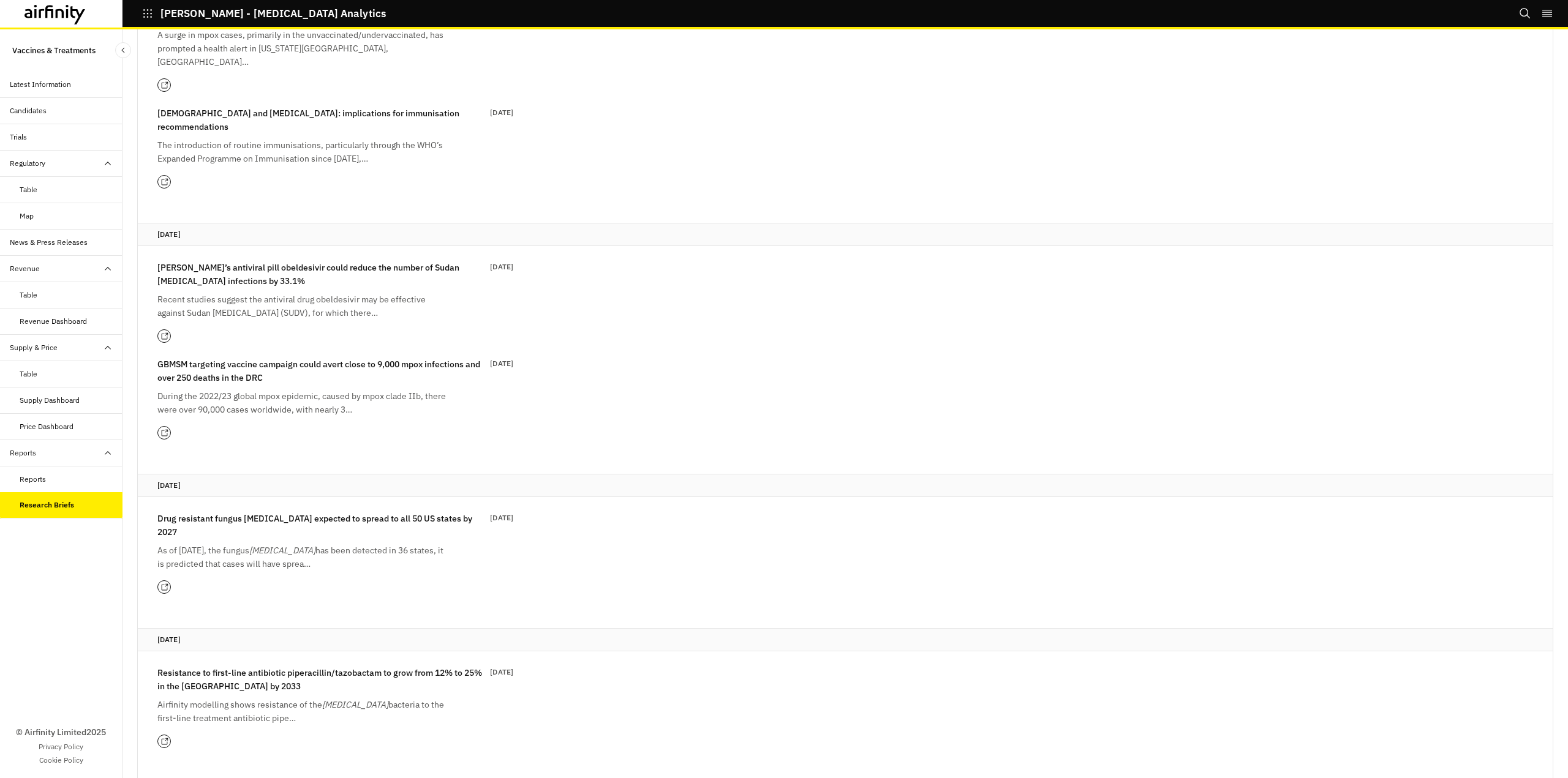
click at [25, 191] on div "Table" at bounding box center [28, 190] width 18 height 11
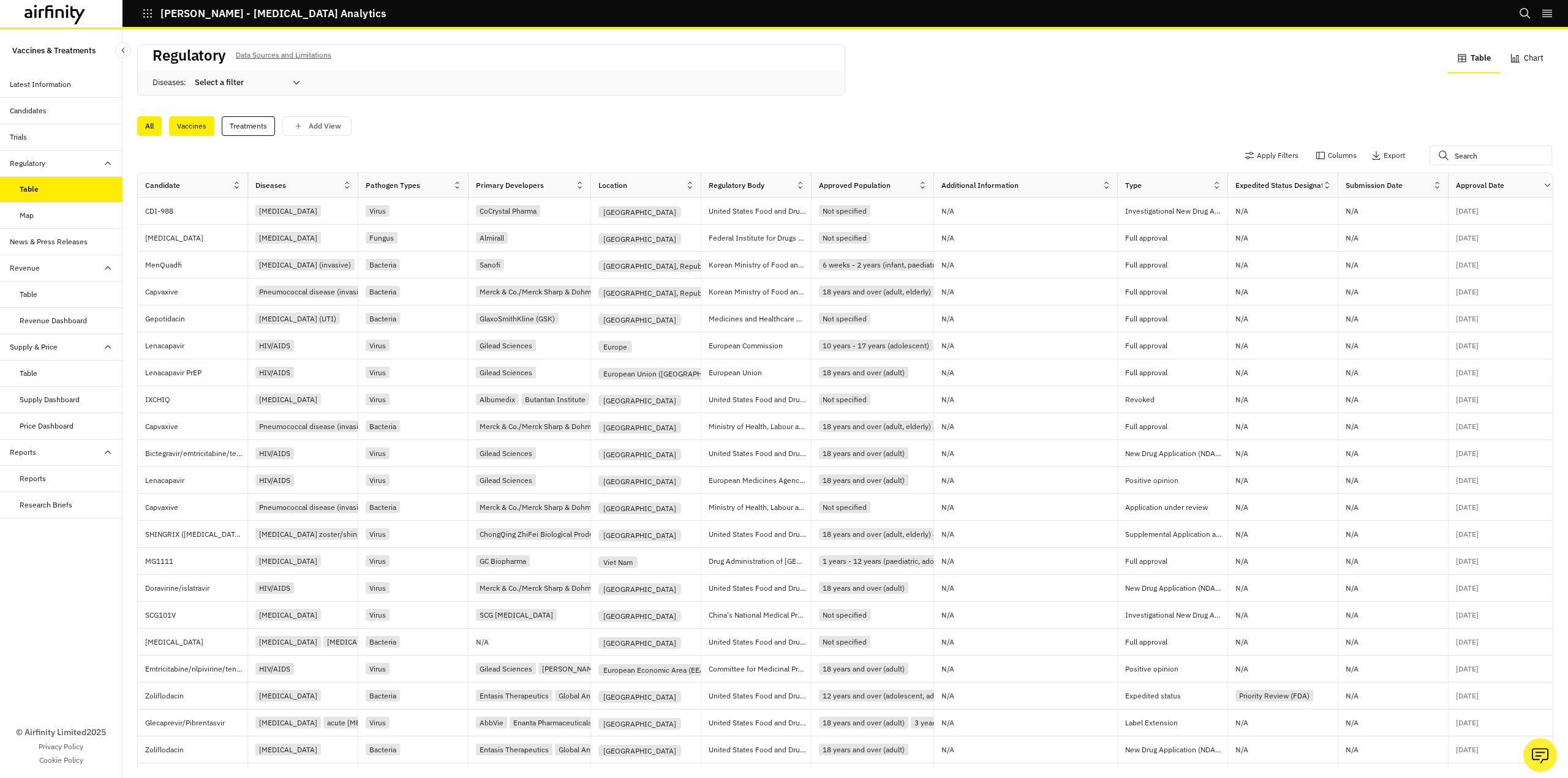
click at [206, 128] on div "Vaccines" at bounding box center [191, 126] width 45 height 19
click at [246, 81] on div at bounding box center [240, 83] width 91 height 15
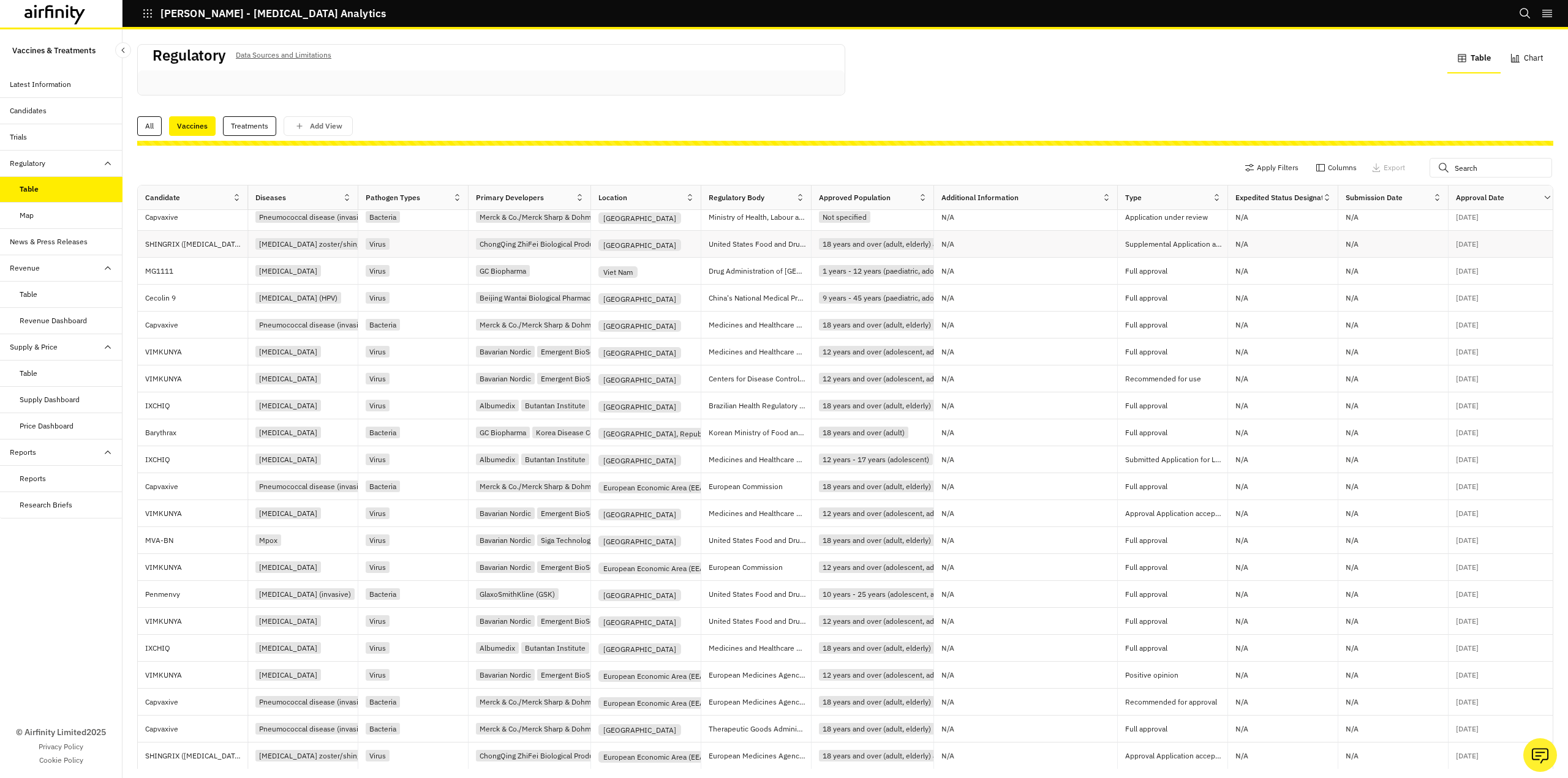
scroll to position [136, 0]
click at [194, 120] on div "Vaccines" at bounding box center [192, 126] width 46 height 19
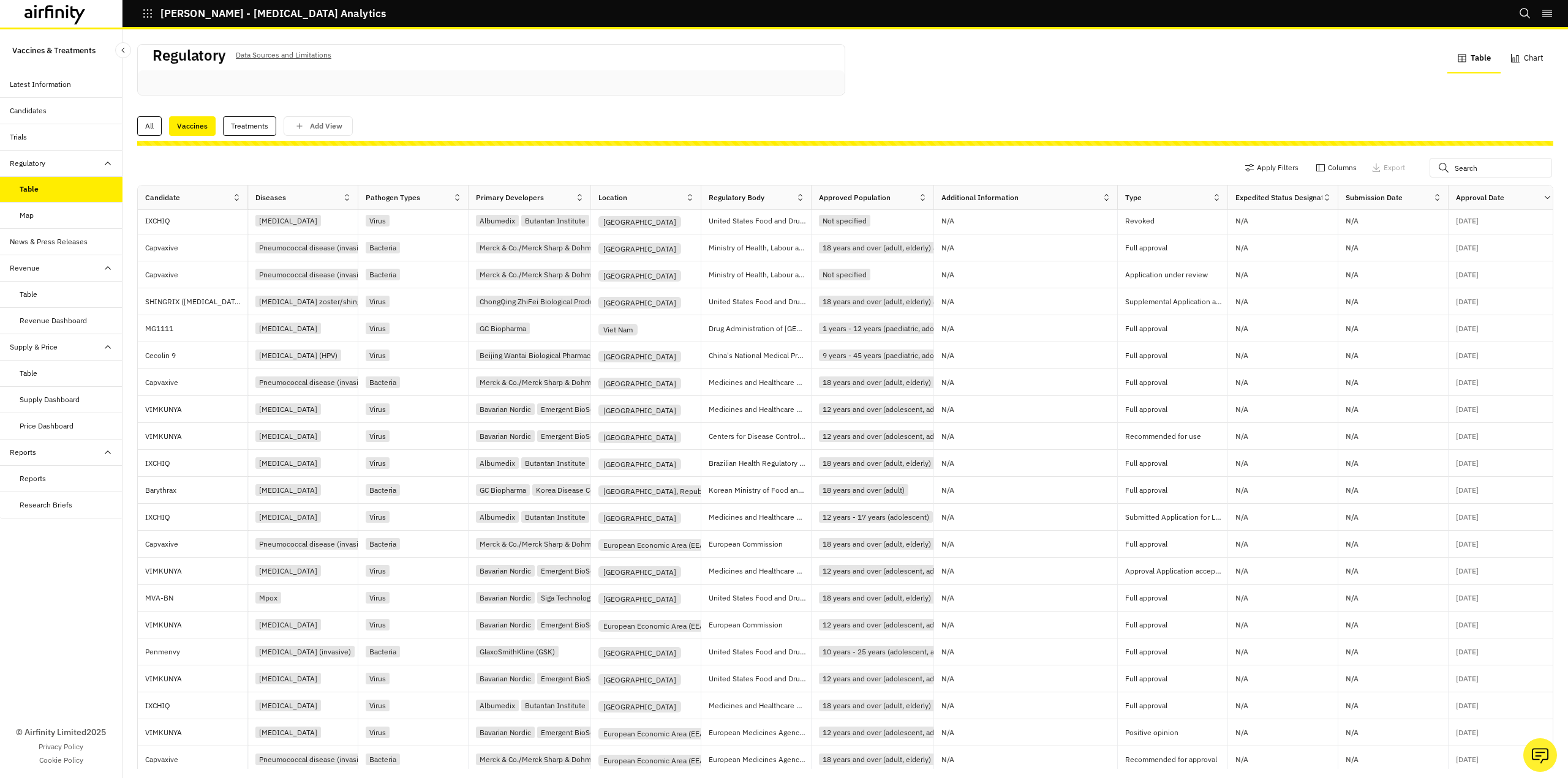
scroll to position [0, 0]
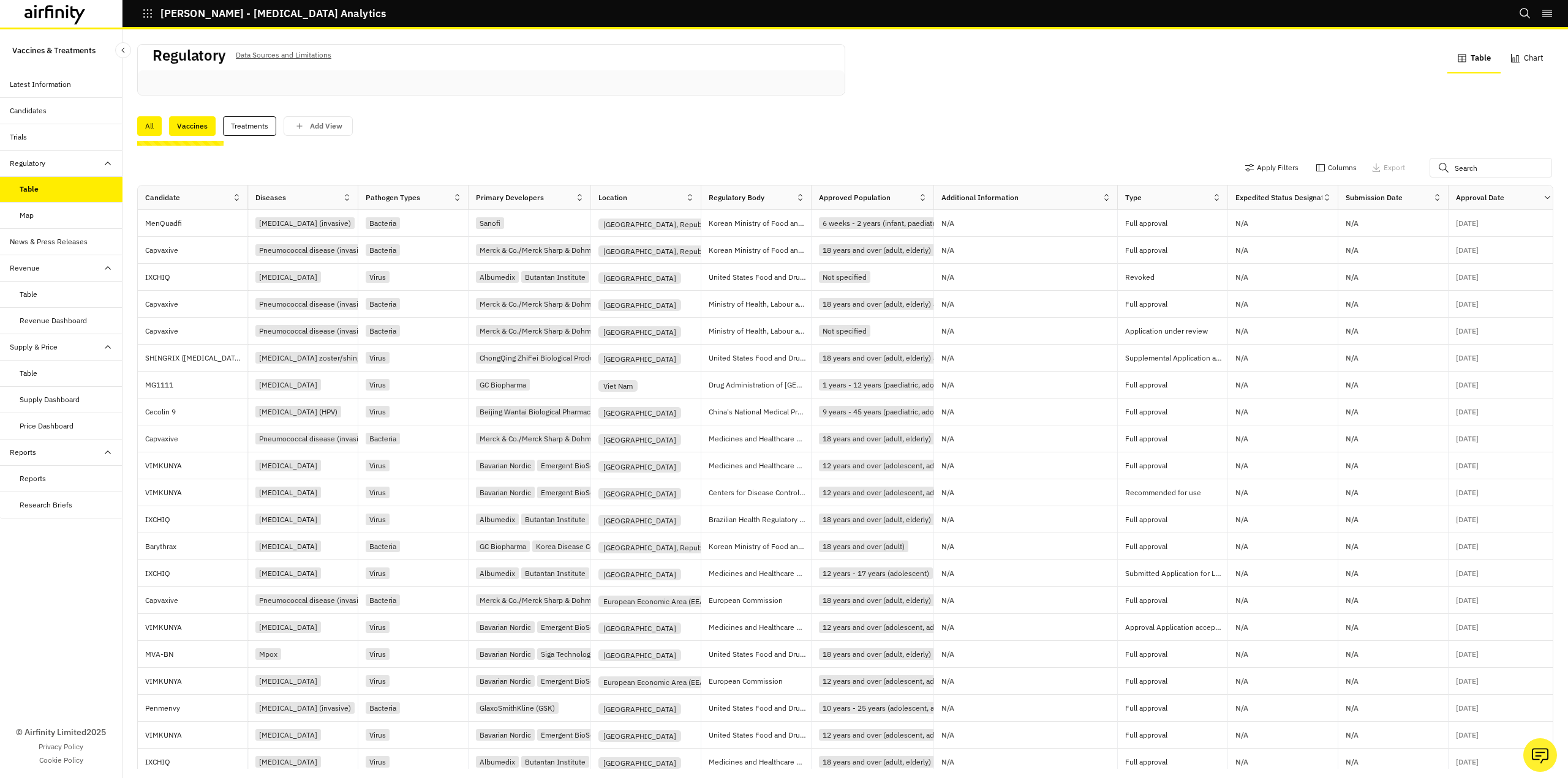
click at [148, 128] on div "All" at bounding box center [149, 126] width 24 height 19
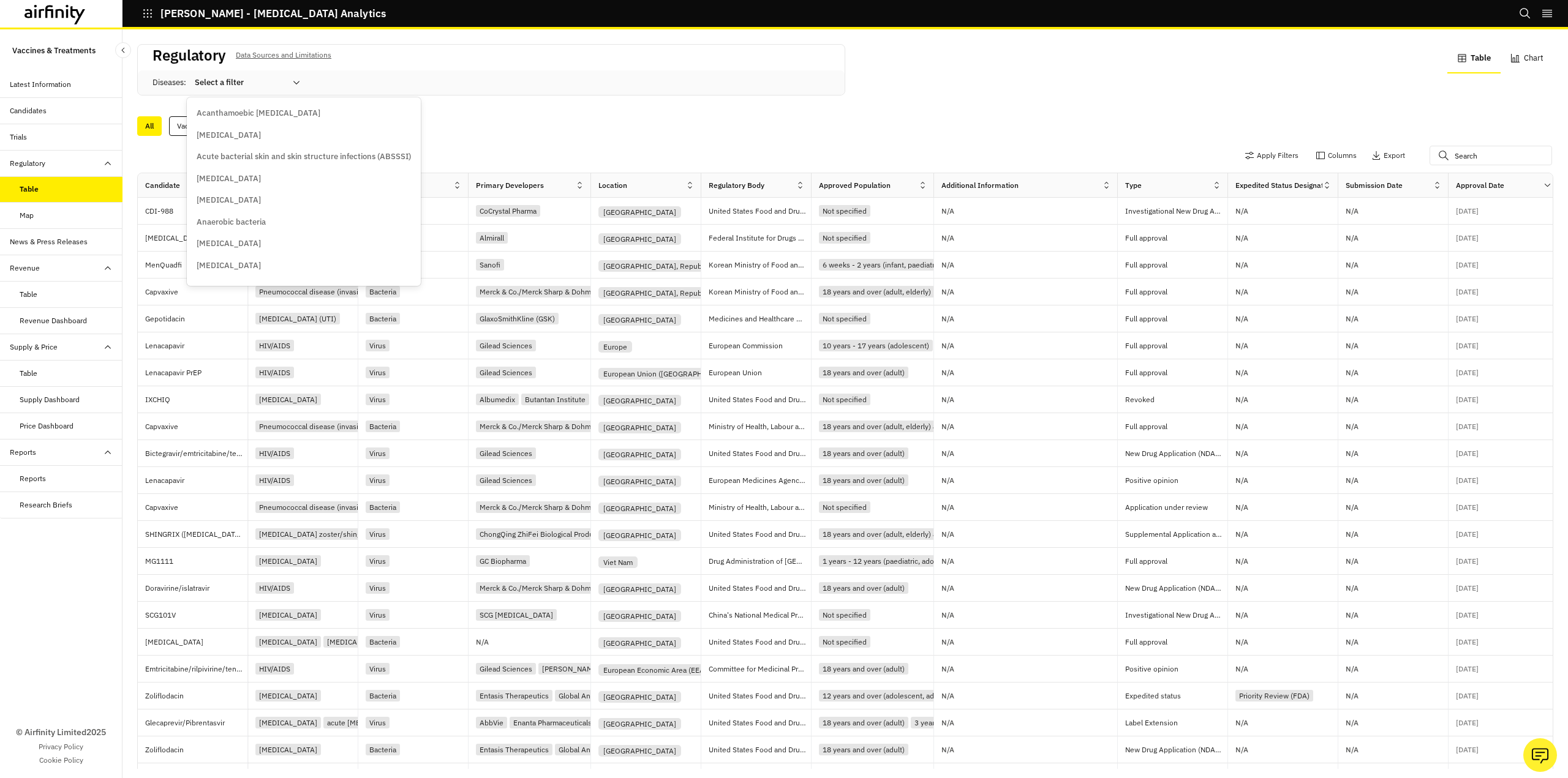
click at [296, 78] on icon at bounding box center [296, 83] width 10 height 10
click at [257, 223] on p "Clostridioides [MEDICAL_DATA]" at bounding box center [254, 224] width 115 height 12
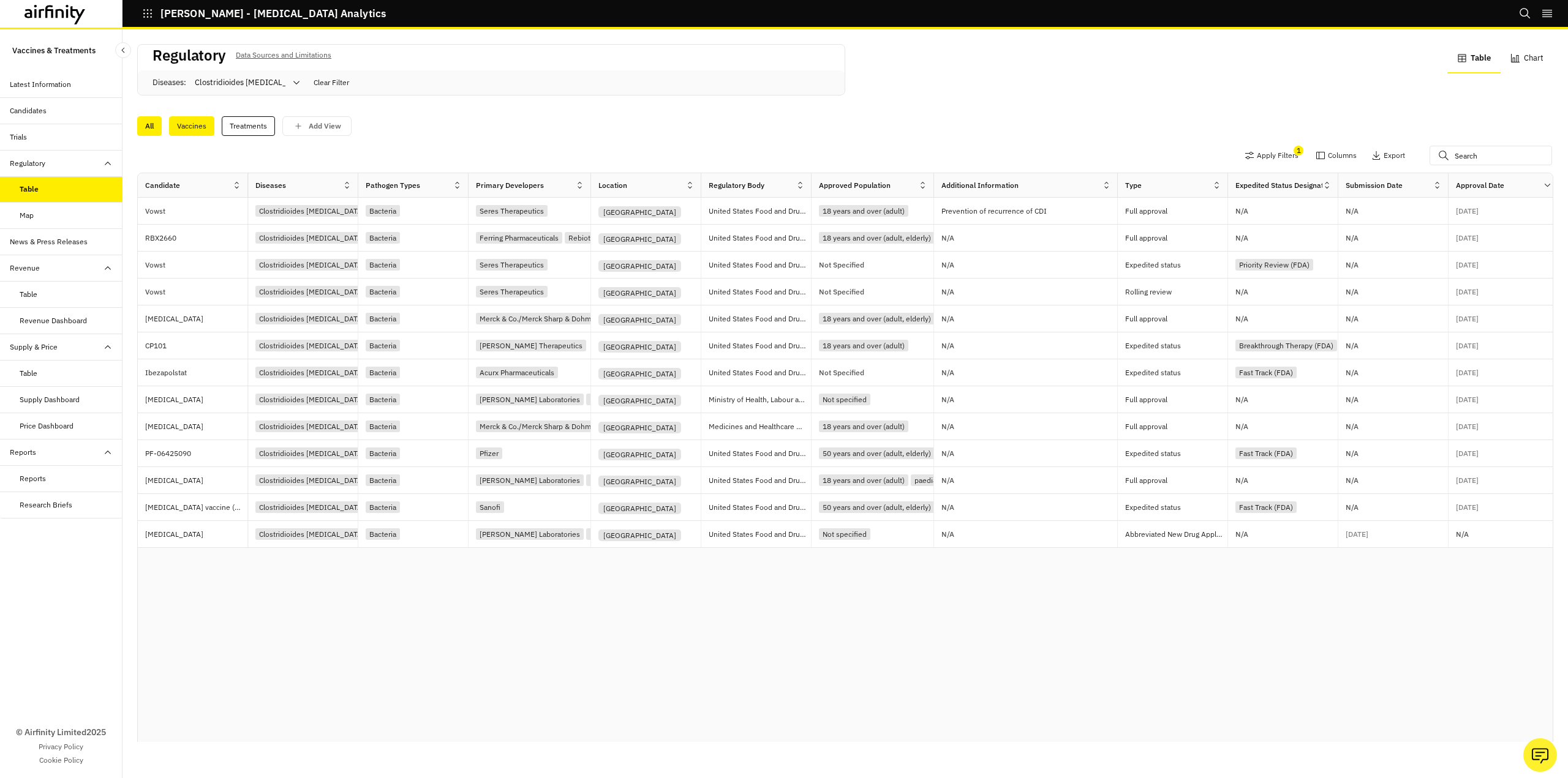
click at [205, 122] on div "Vaccines" at bounding box center [191, 126] width 45 height 19
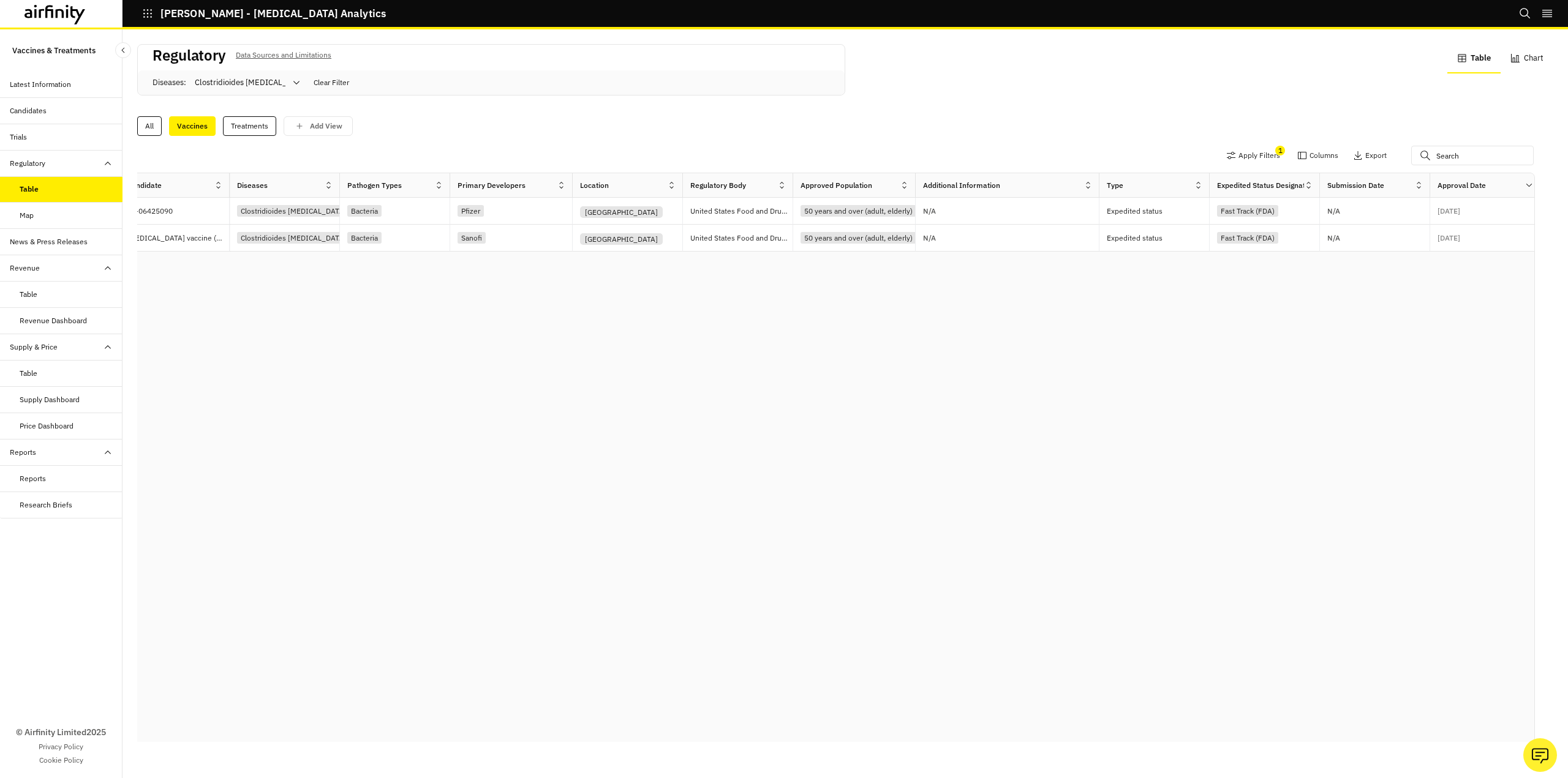
scroll to position [0, 0]
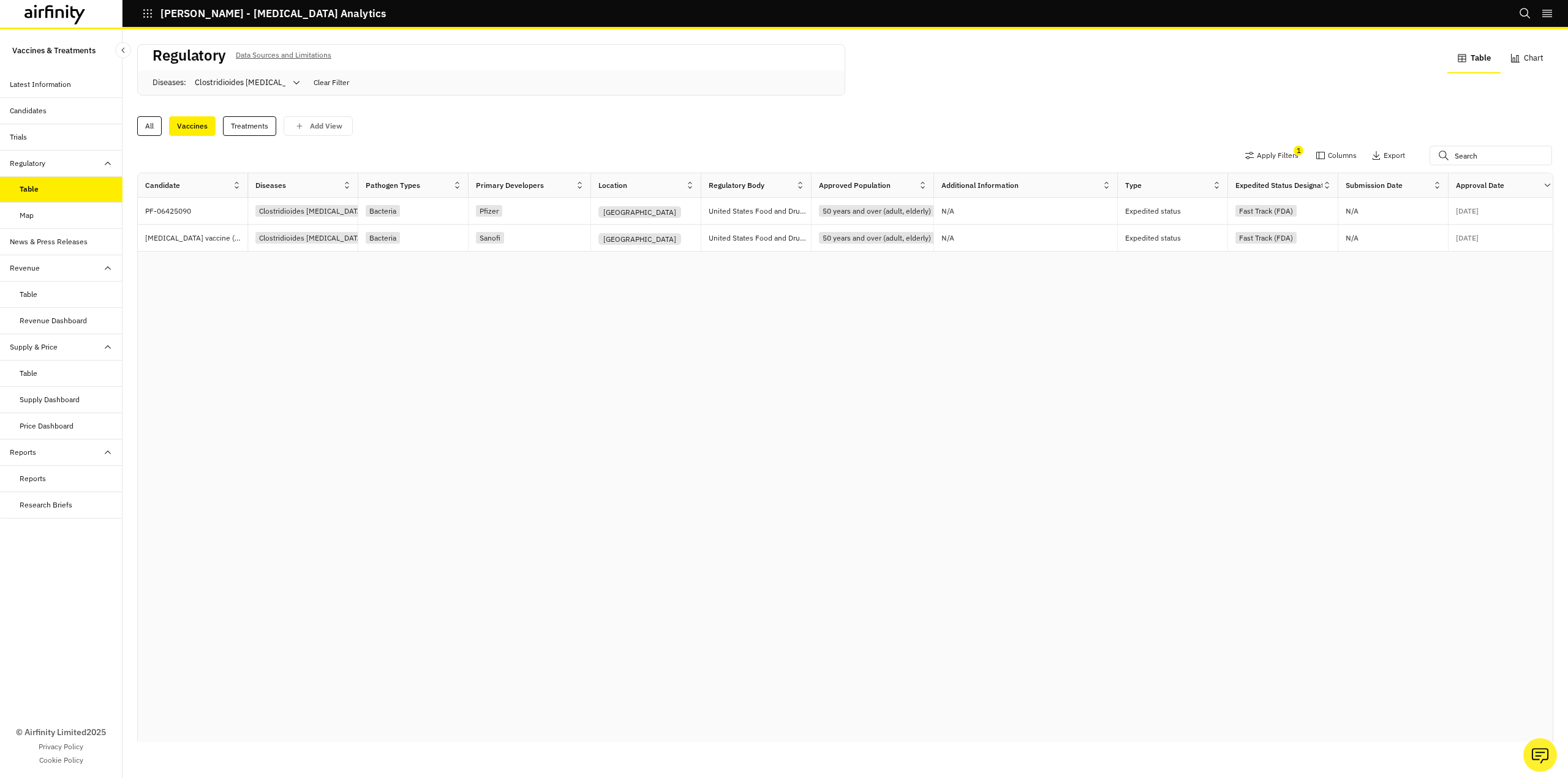
click at [36, 137] on div "Trials" at bounding box center [66, 137] width 112 height 11
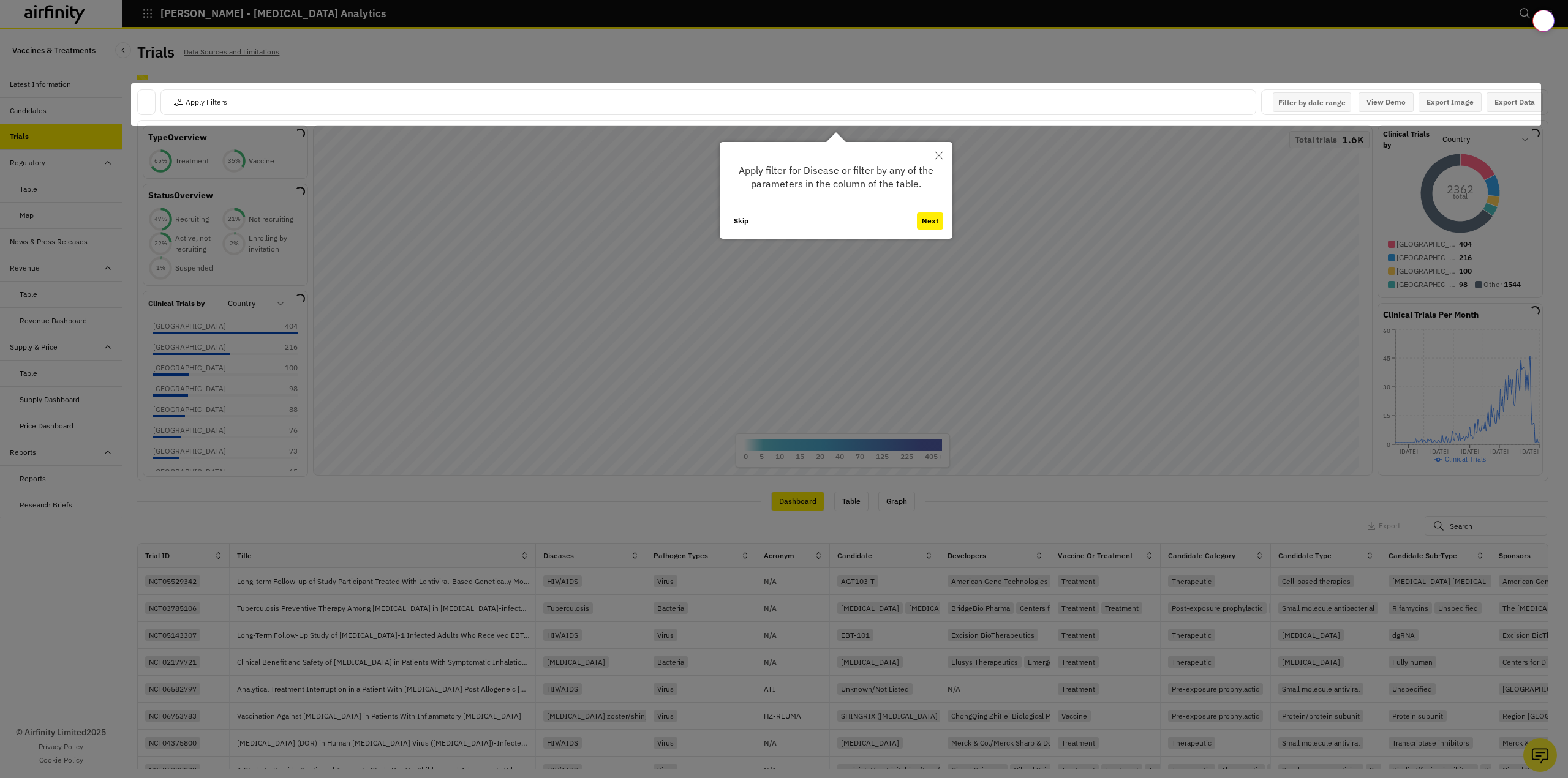
click at [944, 154] on button "Close" at bounding box center [939, 155] width 27 height 27
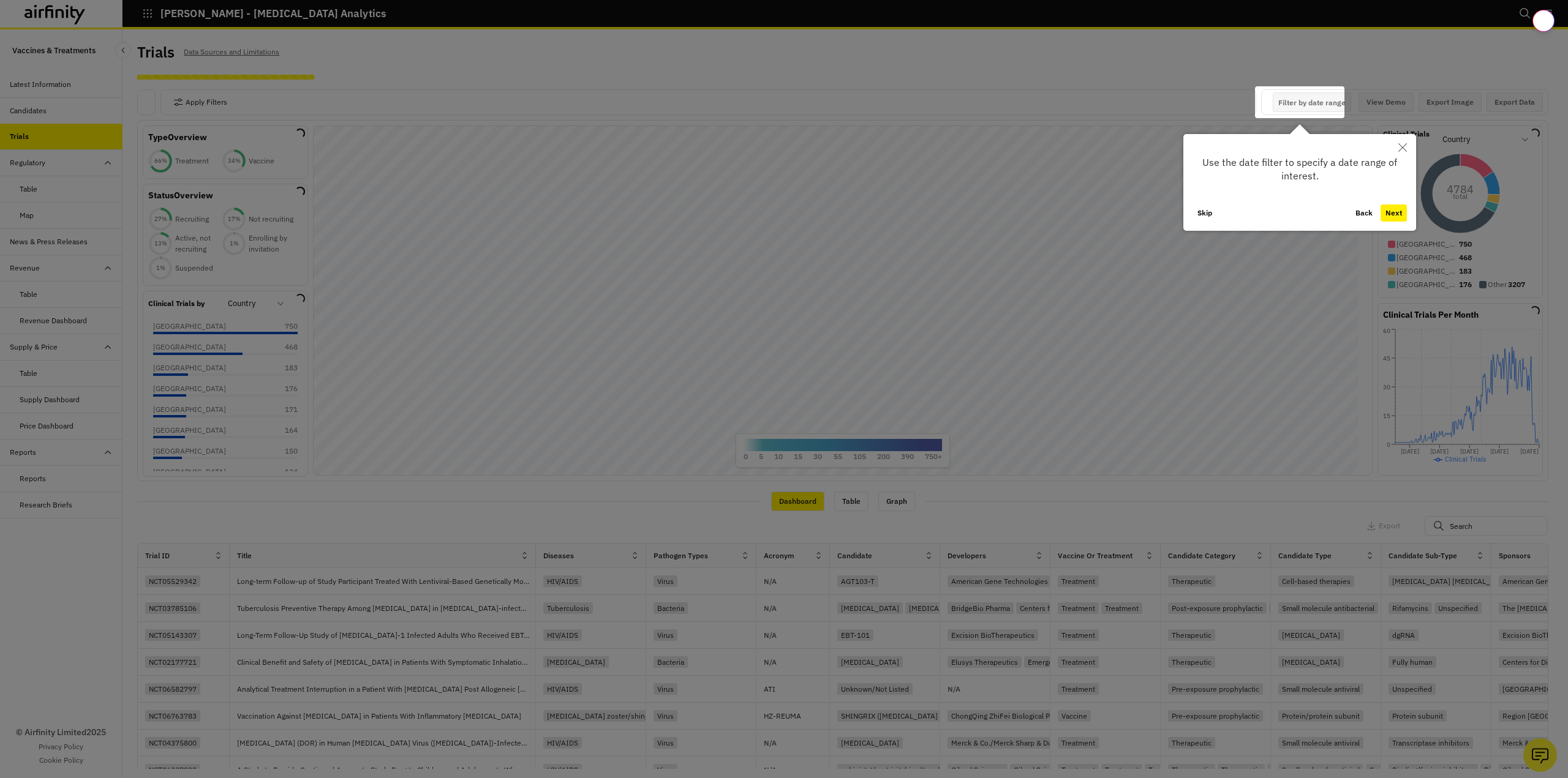
click at [1402, 147] on icon "Close" at bounding box center [1402, 148] width 8 height 8
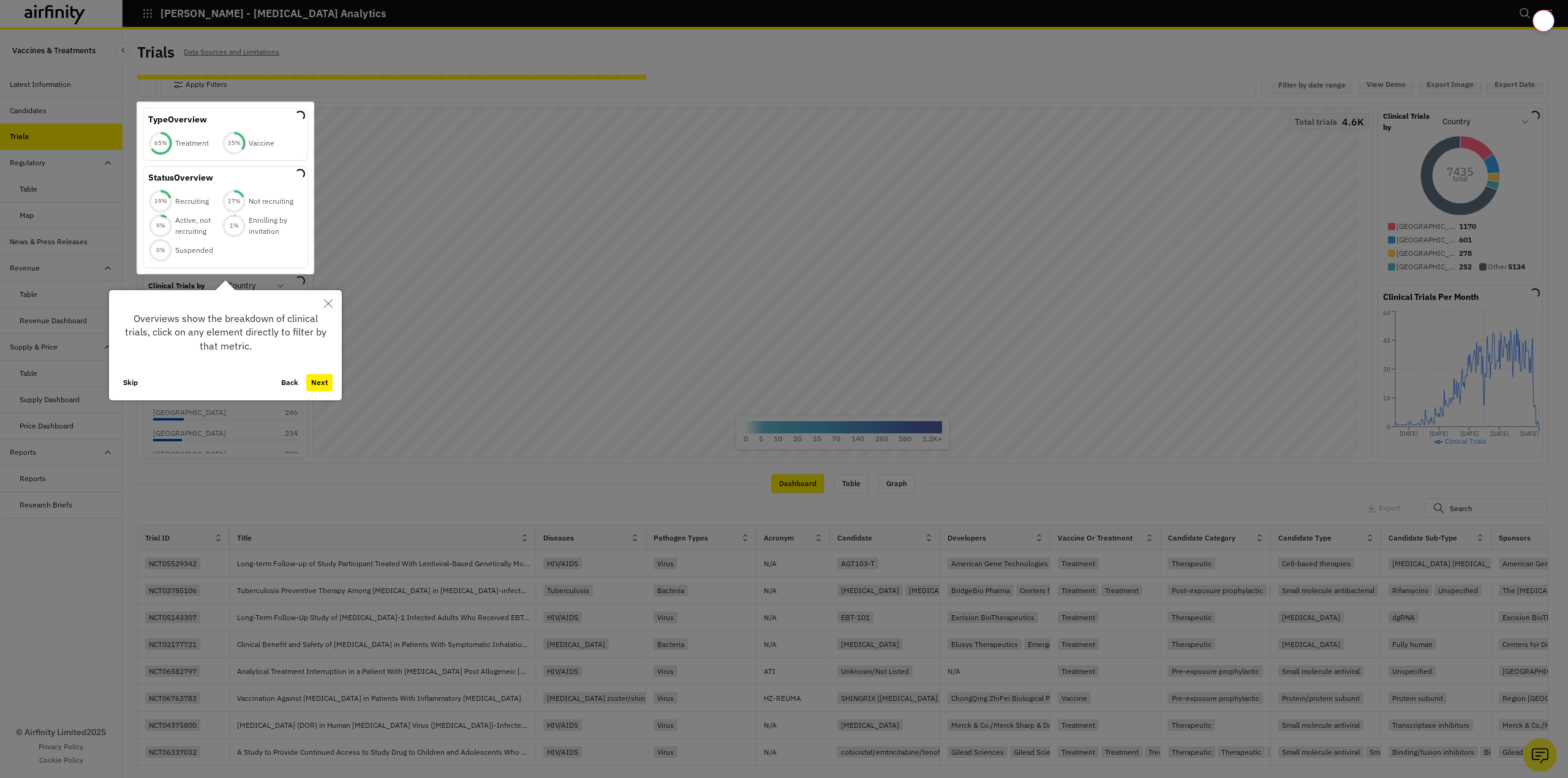
click at [127, 383] on button "Skip" at bounding box center [130, 382] width 24 height 17
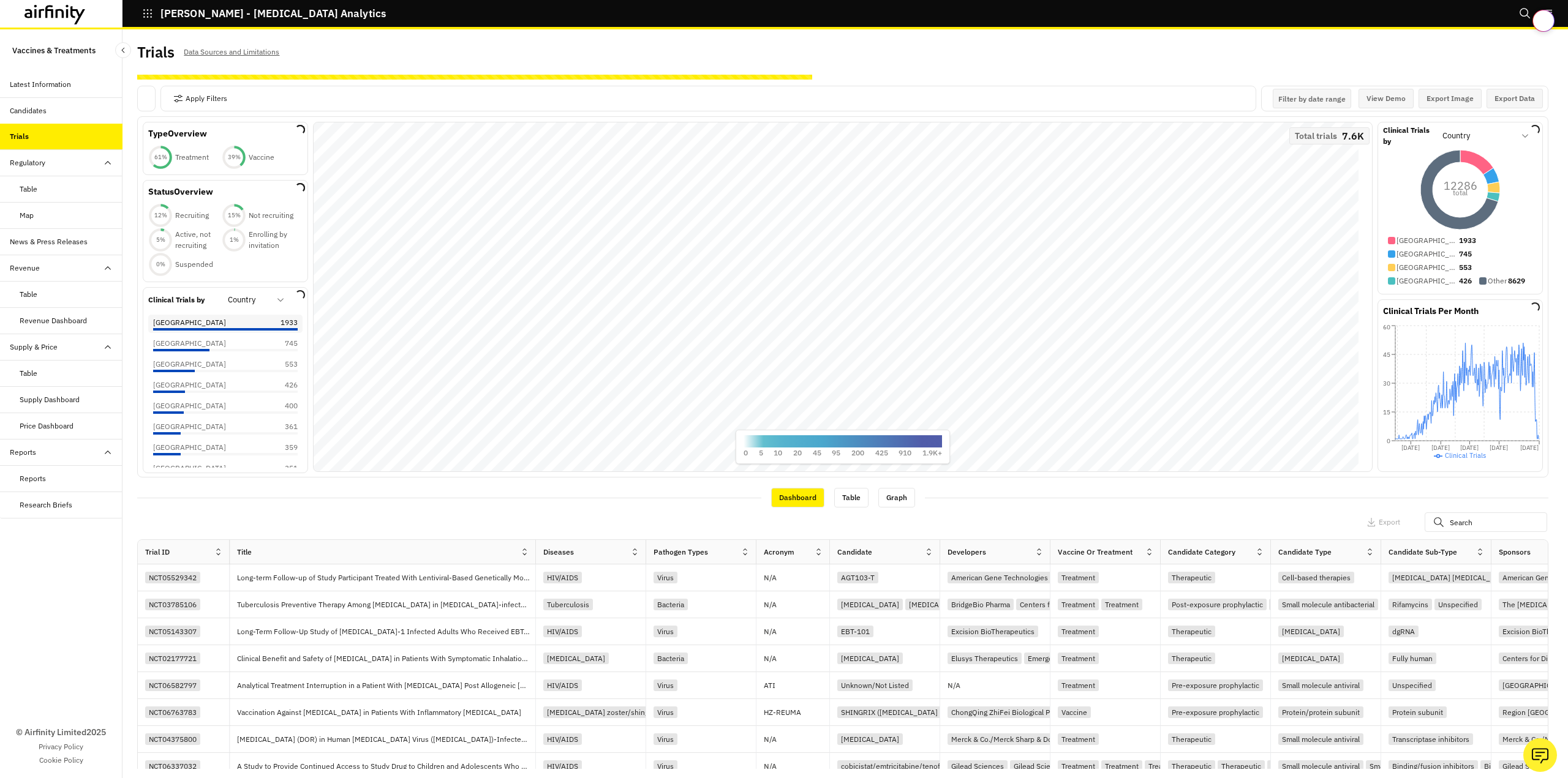
scroll to position [0, 0]
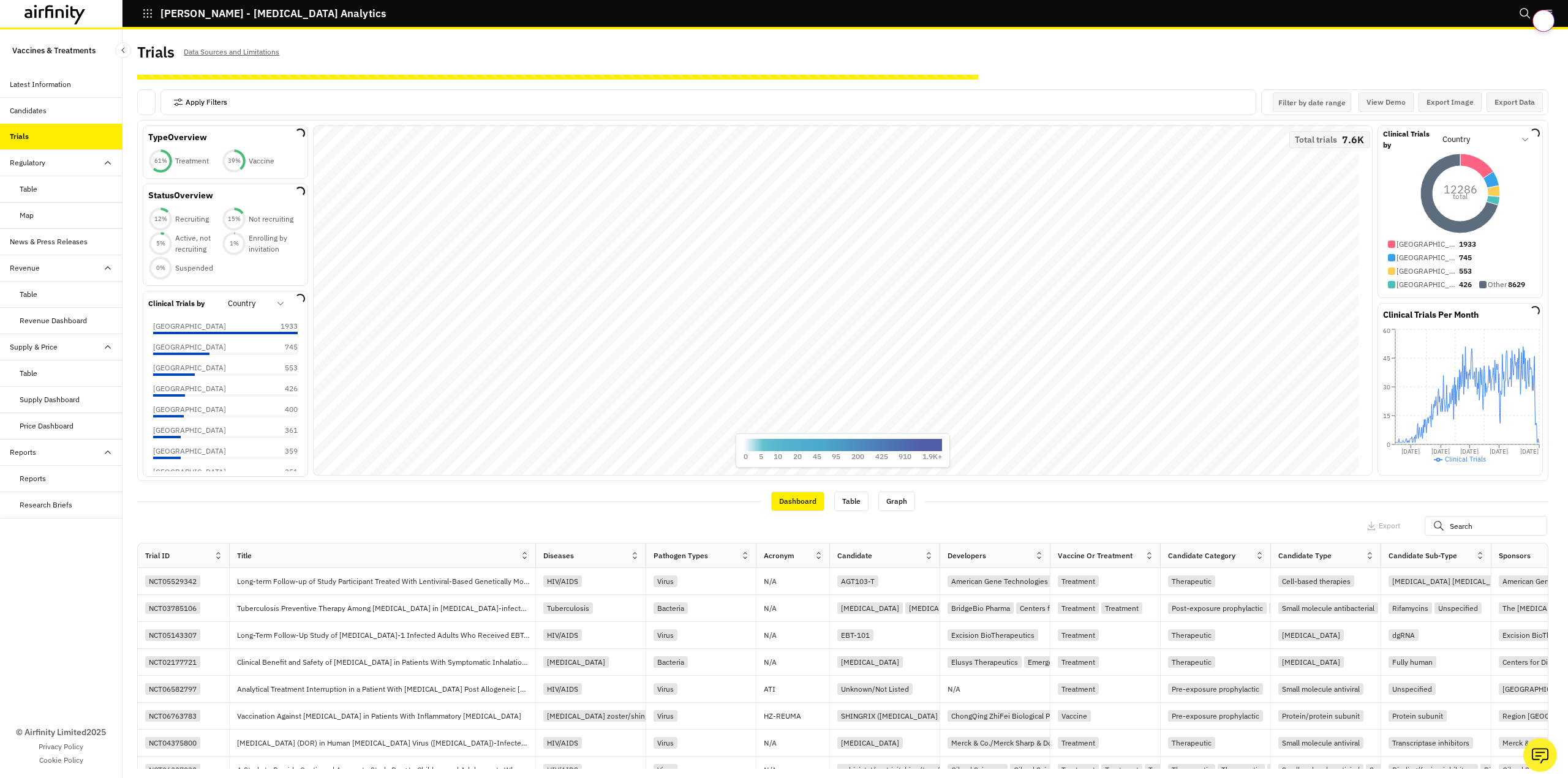
click at [199, 106] on button "Apply Filters" at bounding box center [201, 102] width 54 height 19
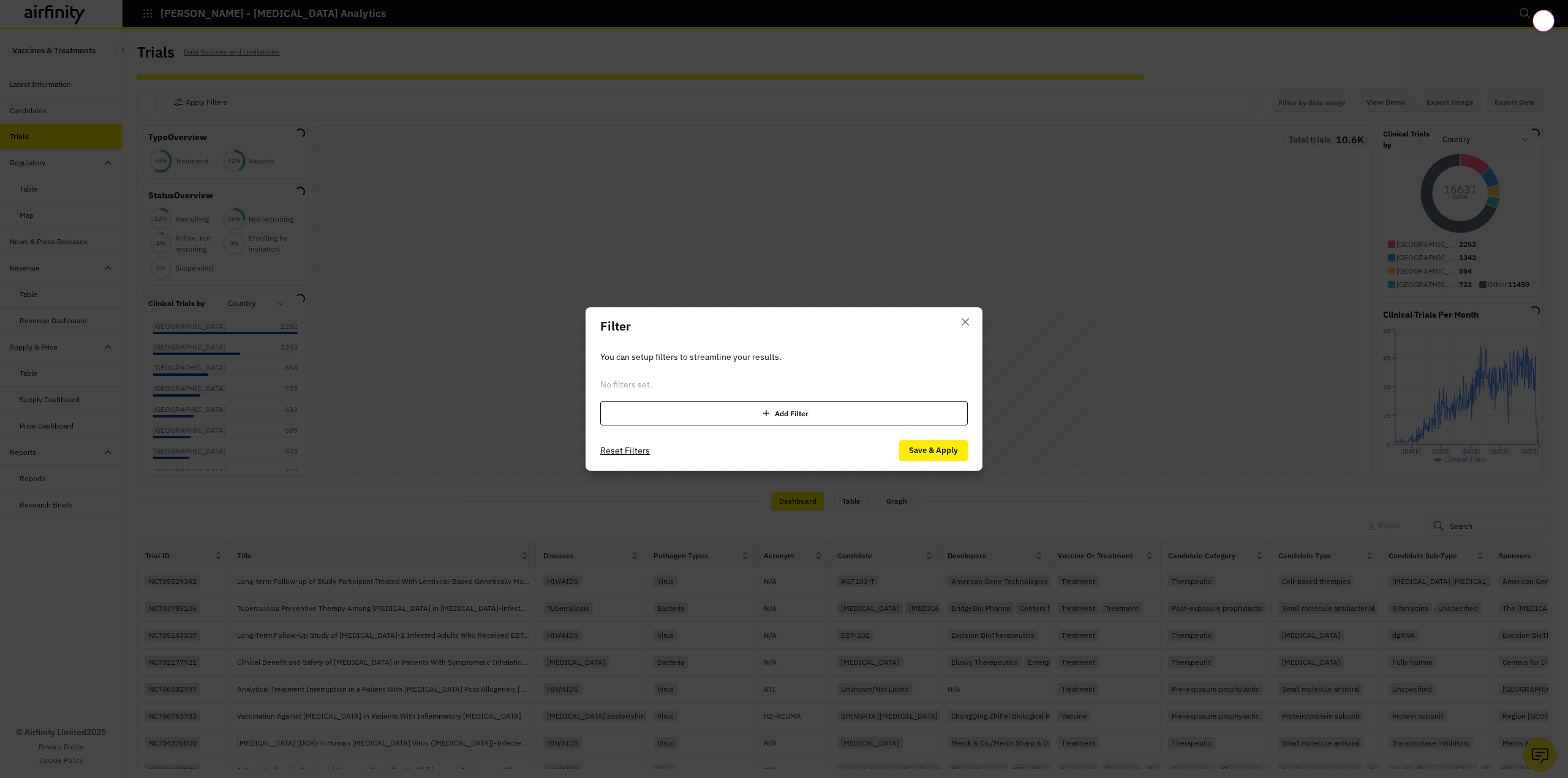
drag, startPoint x: 964, startPoint y: 321, endPoint x: 724, endPoint y: 289, distance: 242.1
click at [963, 321] on icon "Close" at bounding box center [965, 322] width 8 height 8
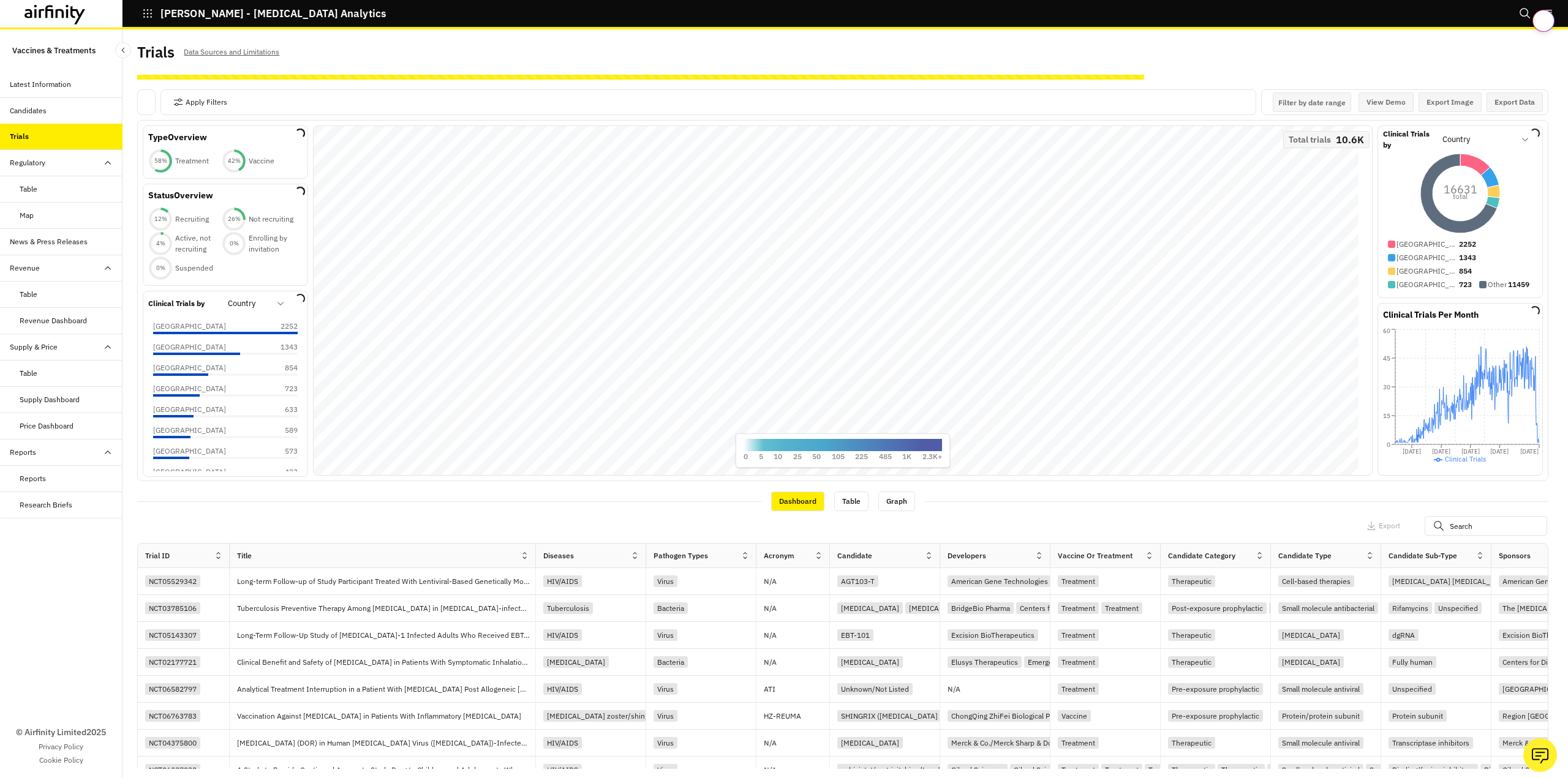
click at [26, 140] on div "Trials" at bounding box center [19, 137] width 19 height 11
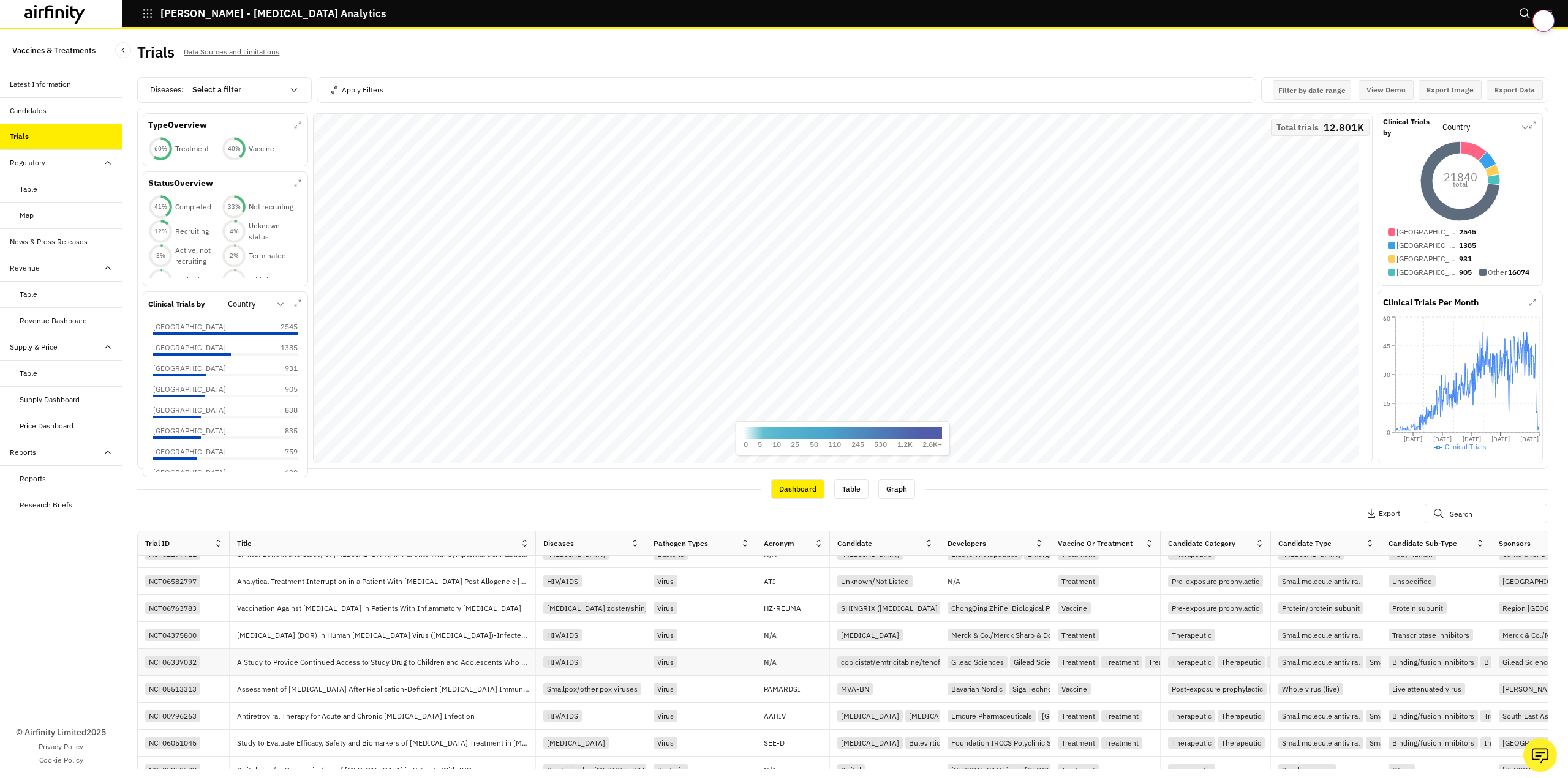
scroll to position [123, 0]
